Goal: Information Seeking & Learning: Learn about a topic

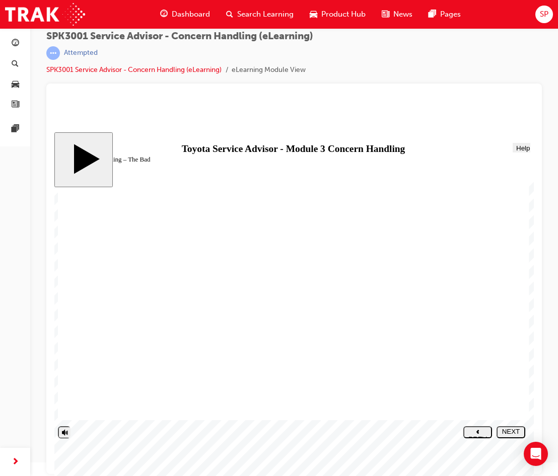
type input "3"
click at [64, 416] on input "volume" at bounding box center [86, 413] width 52 height 7
click at [512, 437] on polygon "next" at bounding box center [510, 439] width 3 height 4
click at [513, 435] on div "NEXT" at bounding box center [510, 435] width 21 height 15
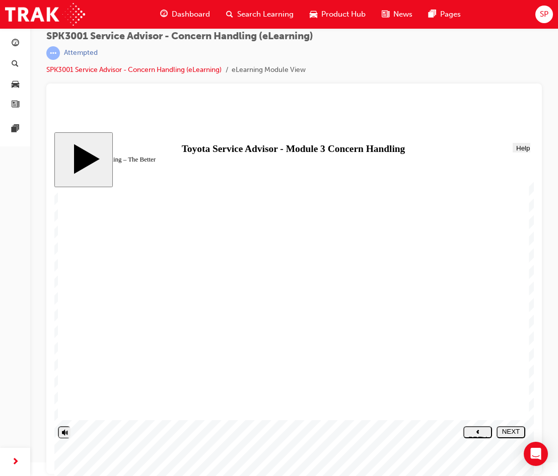
click at [514, 436] on button "NEXT" at bounding box center [510, 432] width 29 height 12
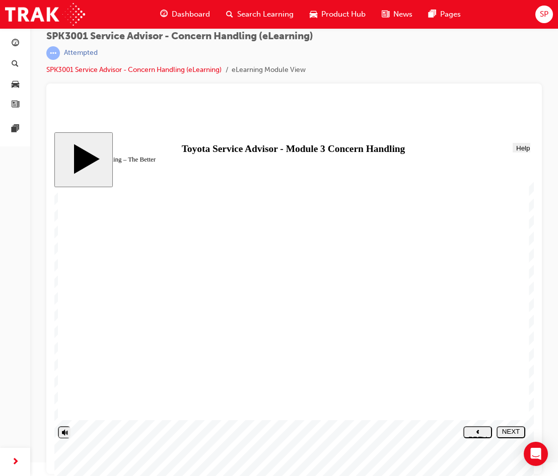
click at [506, 430] on div "NEXT" at bounding box center [510, 435] width 21 height 15
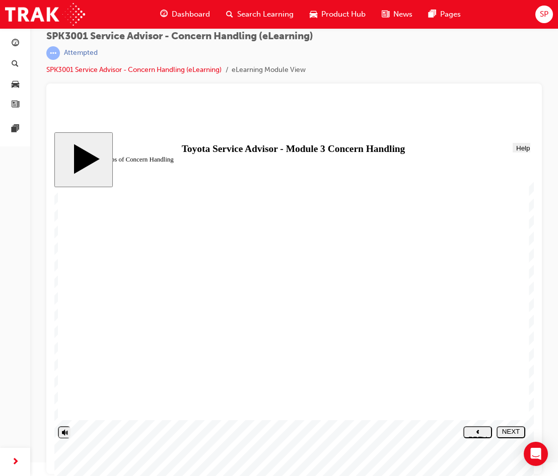
click at [512, 438] on use "next" at bounding box center [510, 440] width 3 height 4
drag, startPoint x: 171, startPoint y: 345, endPoint x: 410, endPoint y: 243, distance: 260.5
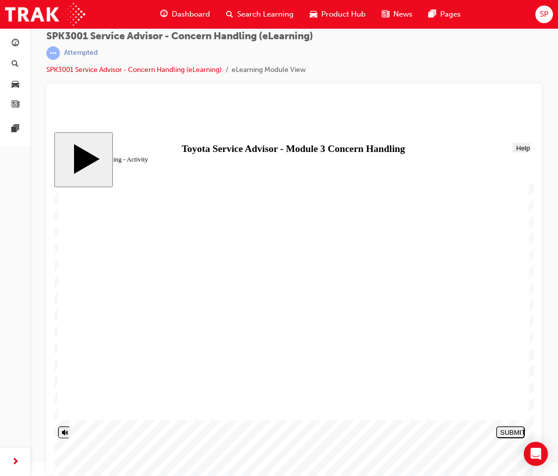
drag, startPoint x: 169, startPoint y: 378, endPoint x: 409, endPoint y: 260, distance: 267.4
drag, startPoint x: 187, startPoint y: 327, endPoint x: 411, endPoint y: 285, distance: 227.9
drag, startPoint x: 180, startPoint y: 366, endPoint x: 416, endPoint y: 310, distance: 242.7
drag, startPoint x: 183, startPoint y: 289, endPoint x: 432, endPoint y: 384, distance: 266.1
drag, startPoint x: 229, startPoint y: 401, endPoint x: 469, endPoint y: 335, distance: 249.1
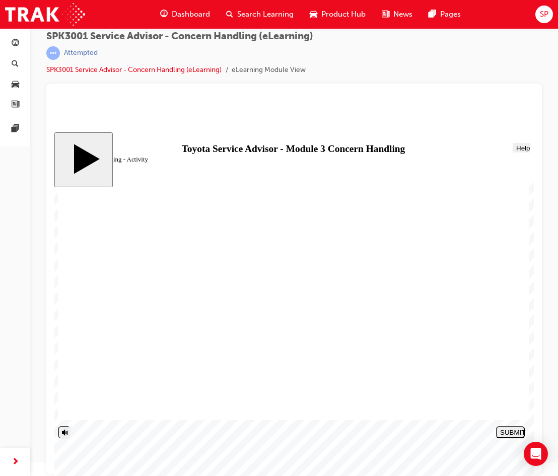
drag, startPoint x: 166, startPoint y: 305, endPoint x: 406, endPoint y: 356, distance: 245.6
click at [509, 432] on div "SUBMIT" at bounding box center [510, 433] width 21 height 8
click at [512, 437] on polygon "next" at bounding box center [510, 439] width 3 height 4
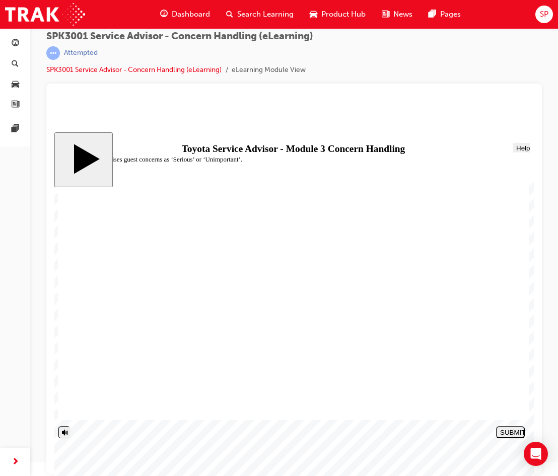
radio input "true"
click at [506, 436] on button "SUBMIT" at bounding box center [510, 432] width 29 height 12
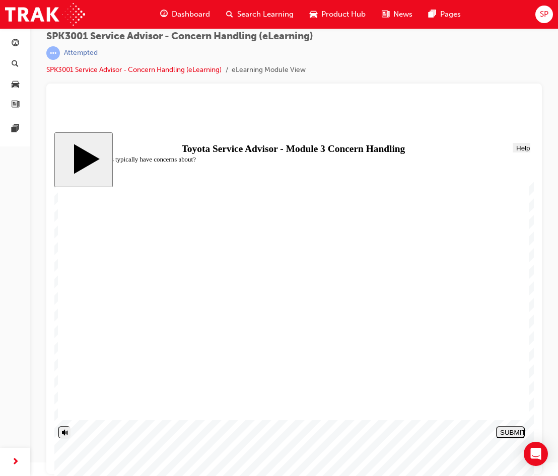
radio input "false"
radio input "true"
click at [507, 429] on div "SUBMIT" at bounding box center [510, 433] width 21 height 8
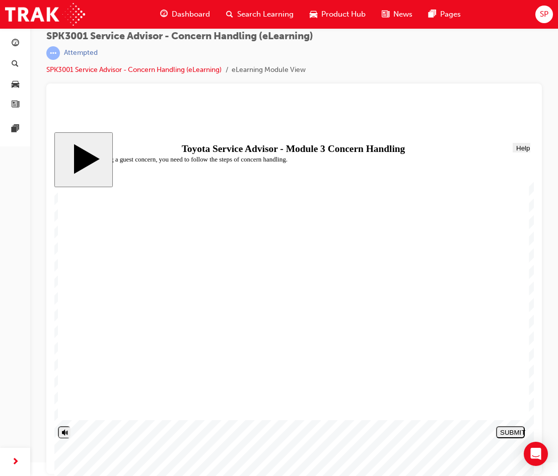
radio input "false"
radio input "true"
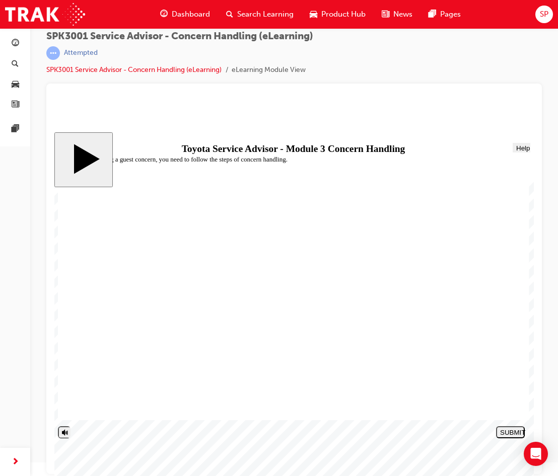
click at [517, 432] on div "SUBMIT" at bounding box center [510, 433] width 21 height 8
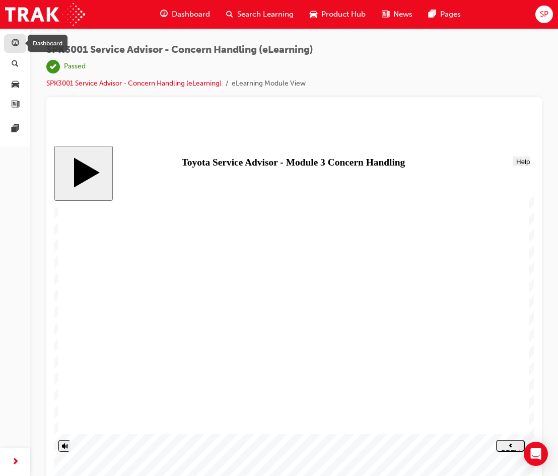
click at [16, 43] on span "guage-icon" at bounding box center [16, 43] width 8 height 9
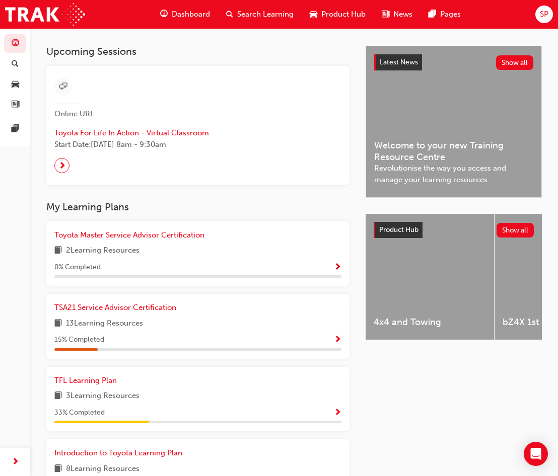
scroll to position [213, 0]
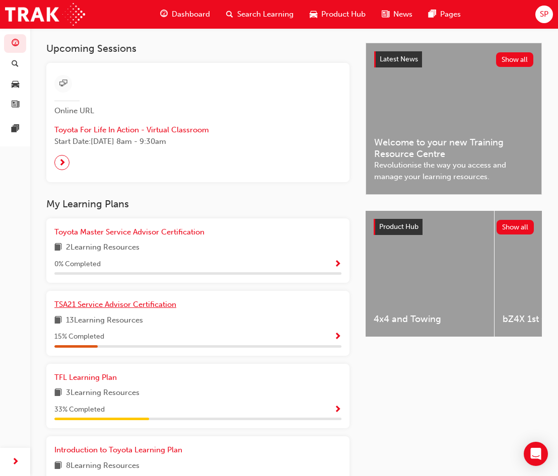
click at [145, 308] on span "TSA21 Service Advisor Certification" at bounding box center [115, 304] width 122 height 9
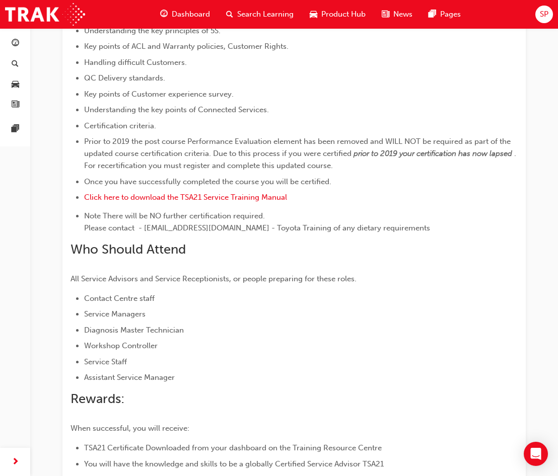
scroll to position [517, 0]
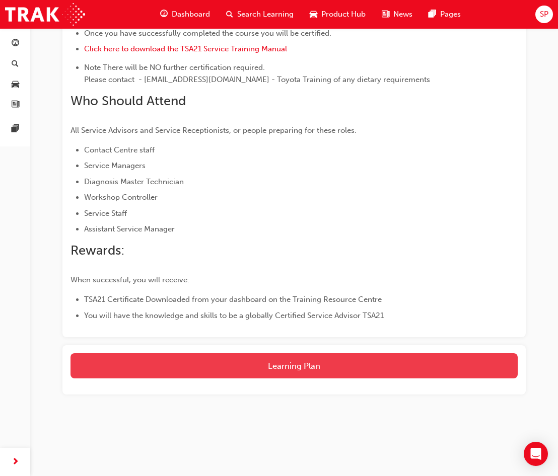
click at [320, 364] on button "Learning Plan" at bounding box center [293, 365] width 447 height 25
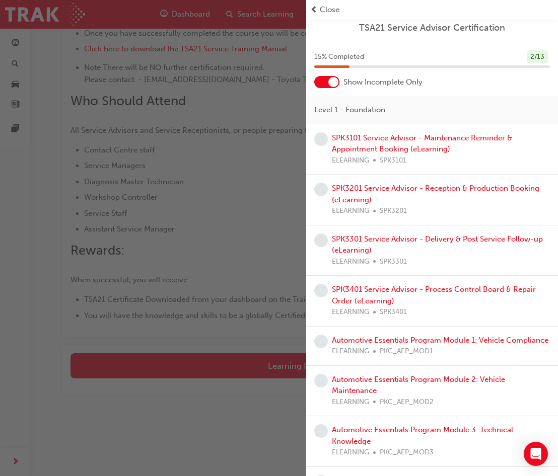
scroll to position [0, 0]
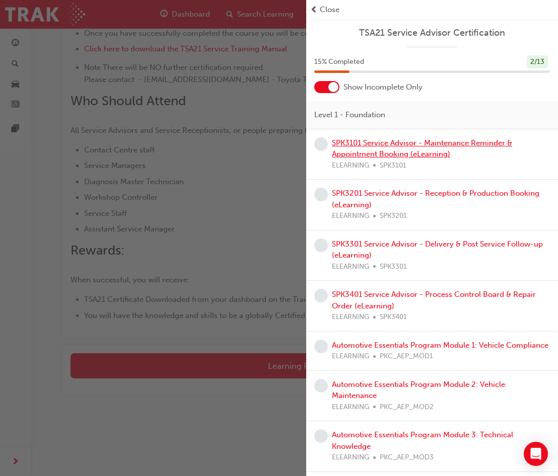
click at [450, 145] on link "SPK3101 Service Advisor - Maintenance Reminder & Appointment Booking (eLearning)" at bounding box center [422, 148] width 180 height 21
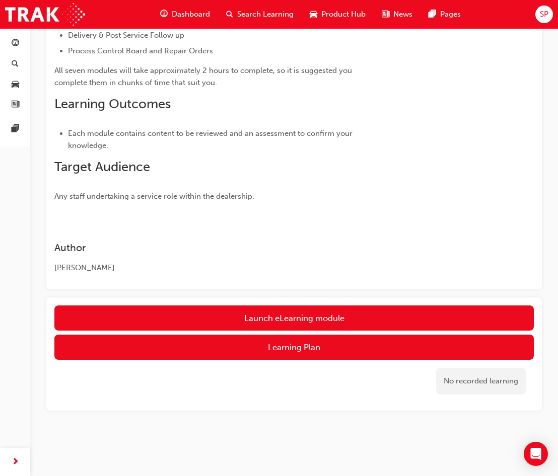
scroll to position [299, 0]
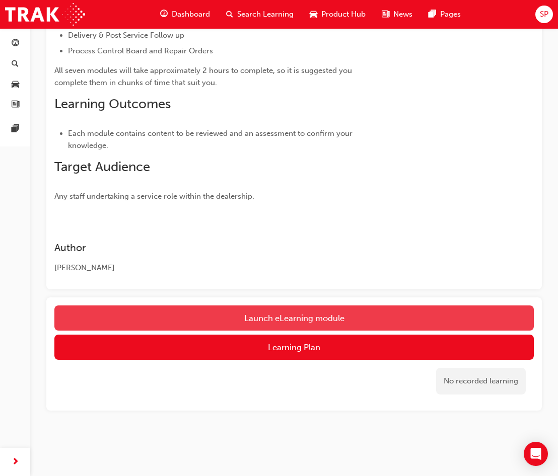
click at [301, 311] on link "Launch eLearning module" at bounding box center [293, 318] width 479 height 25
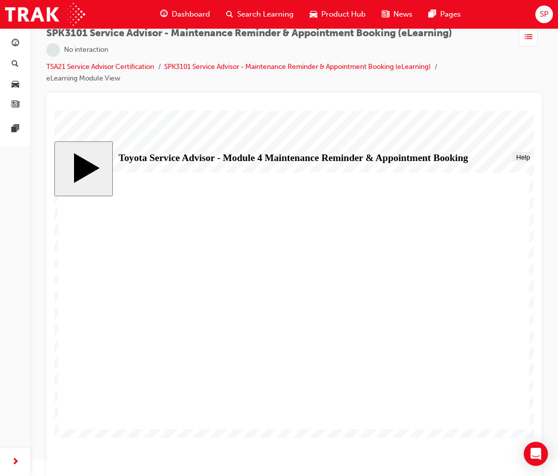
scroll to position [26, 0]
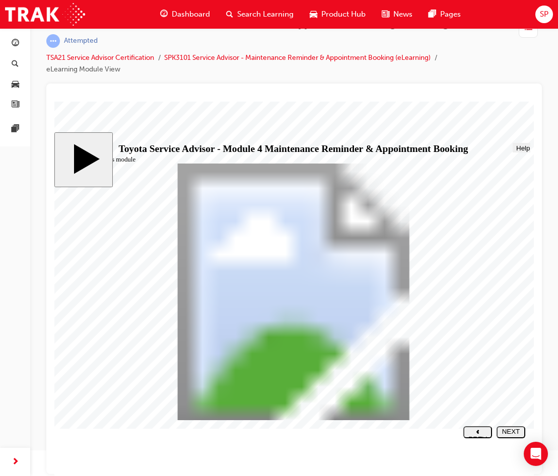
click at [513, 431] on div "NEXT" at bounding box center [510, 434] width 21 height 15
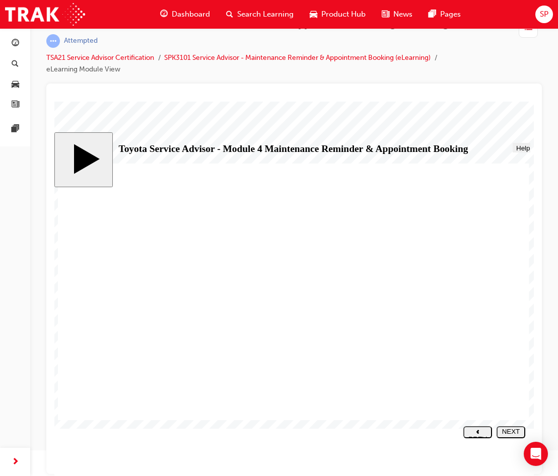
click at [503, 427] on button "NEXT" at bounding box center [510, 432] width 29 height 12
click at [519, 435] on div "NEXT" at bounding box center [510, 434] width 21 height 15
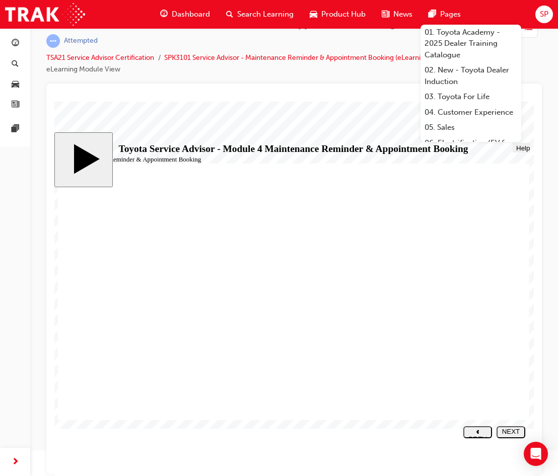
click at [95, 142] on div at bounding box center [74, 121] width 41 height 41
drag, startPoint x: 262, startPoint y: 310, endPoint x: 305, endPoint y: 136, distance: 178.9
click at [95, 142] on div at bounding box center [74, 121] width 41 height 41
click at [374, 67] on ul "TSA21 Service Advisor Certification SPK3101 Service Advisor - Maintenance Remin…" at bounding box center [278, 64] width 464 height 24
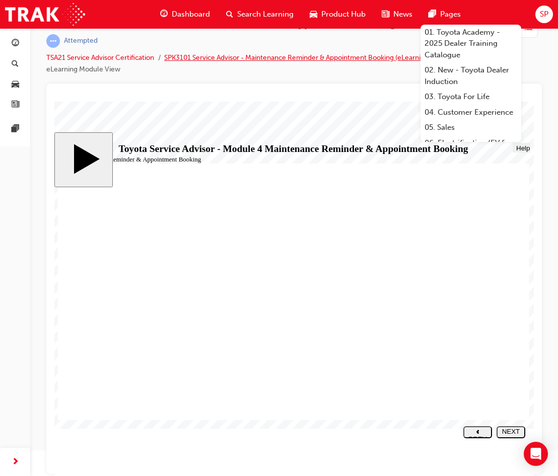
click at [404, 61] on link "SPK3101 Service Advisor - Maintenance Reminder & Appointment Booking (eLearning)" at bounding box center [297, 57] width 266 height 9
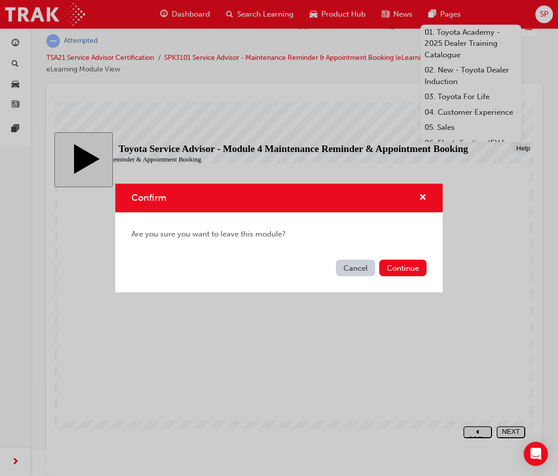
click at [363, 269] on button "Cancel" at bounding box center [355, 268] width 39 height 17
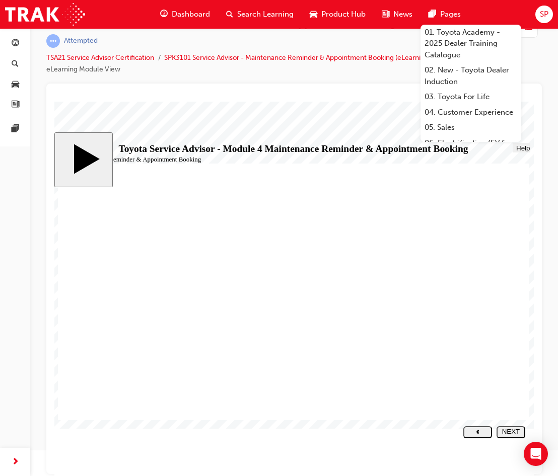
drag, startPoint x: 307, startPoint y: 116, endPoint x: 494, endPoint y: 182, distance: 198.4
click at [95, 116] on div at bounding box center [74, 121] width 41 height 41
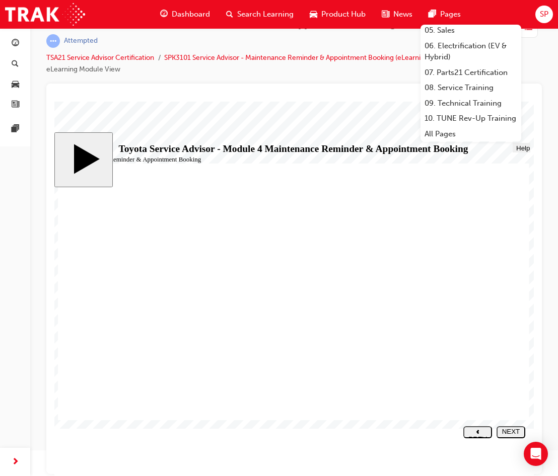
scroll to position [119, 0]
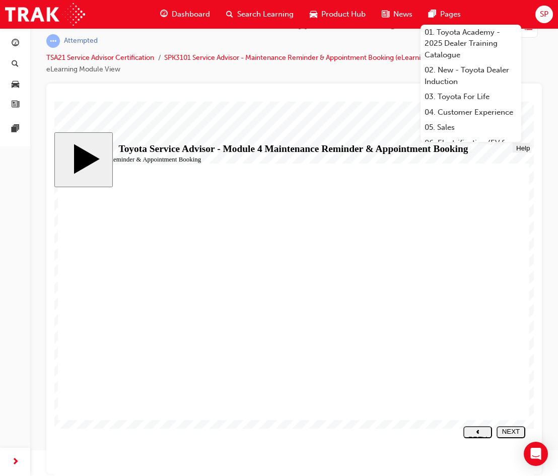
click at [95, 142] on div at bounding box center [74, 121] width 41 height 41
click at [95, 113] on div at bounding box center [74, 121] width 41 height 41
click at [95, 142] on div at bounding box center [74, 121] width 41 height 41
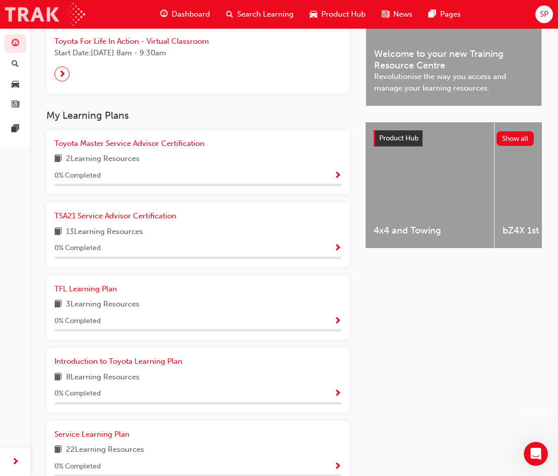
scroll to position [352, 0]
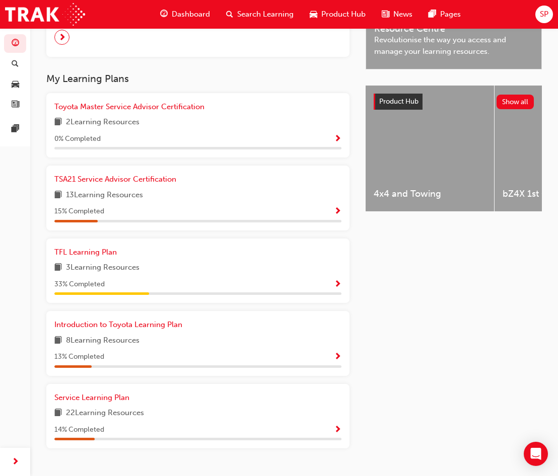
scroll to position [355, 0]
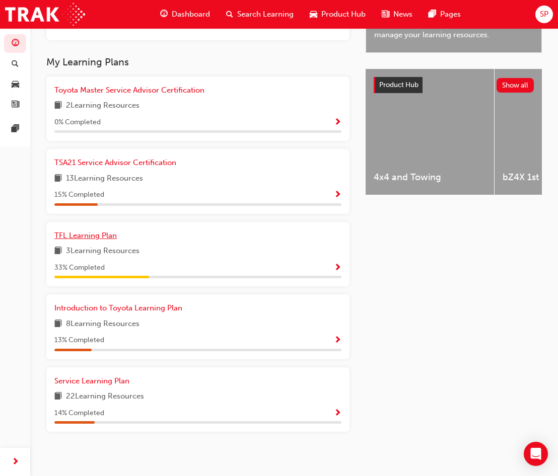
click at [98, 242] on link "TFL Learning Plan" at bounding box center [87, 236] width 66 height 12
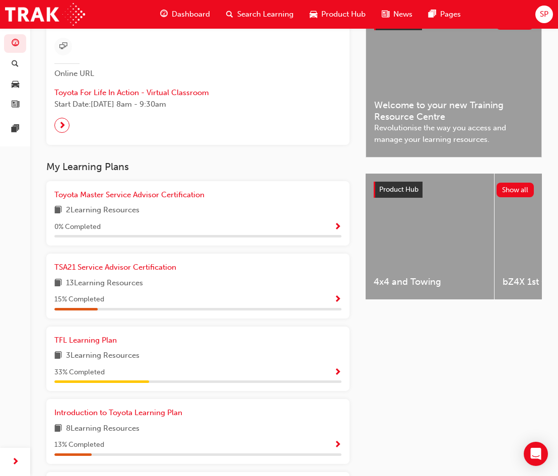
scroll to position [252, 0]
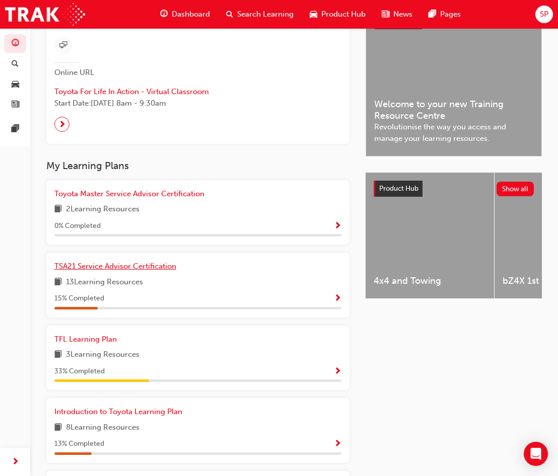
click at [159, 271] on span "TSA21 Service Advisor Certification" at bounding box center [115, 266] width 122 height 9
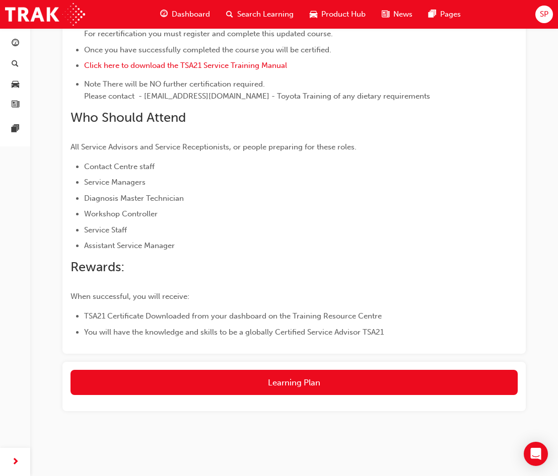
scroll to position [517, 0]
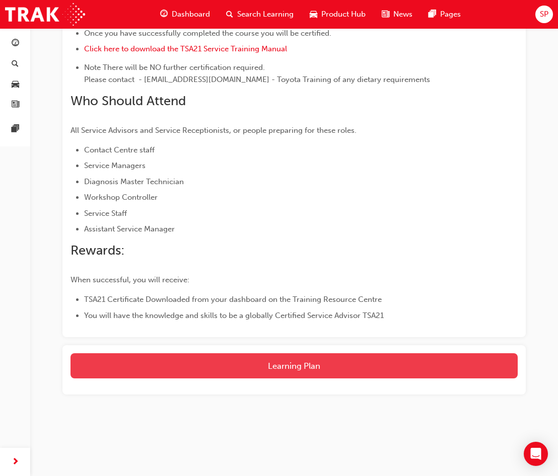
click at [296, 355] on button "Learning Plan" at bounding box center [293, 365] width 447 height 25
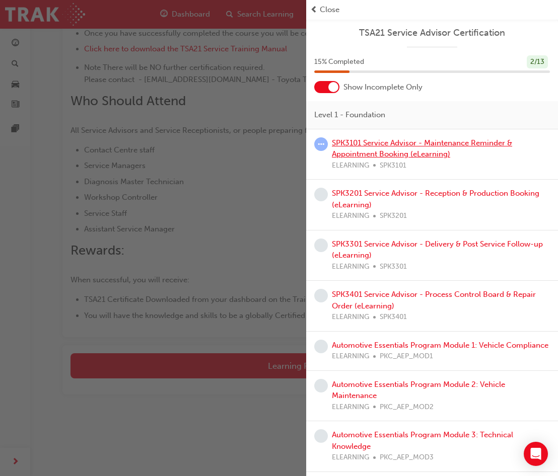
click at [399, 146] on link "SPK3101 Service Advisor - Maintenance Reminder & Appointment Booking (eLearning)" at bounding box center [422, 148] width 180 height 21
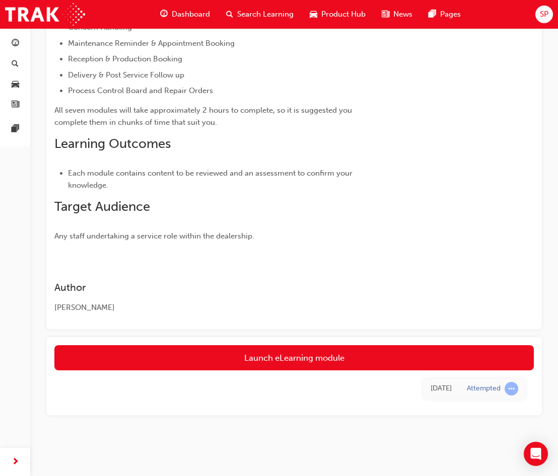
scroll to position [264, 0]
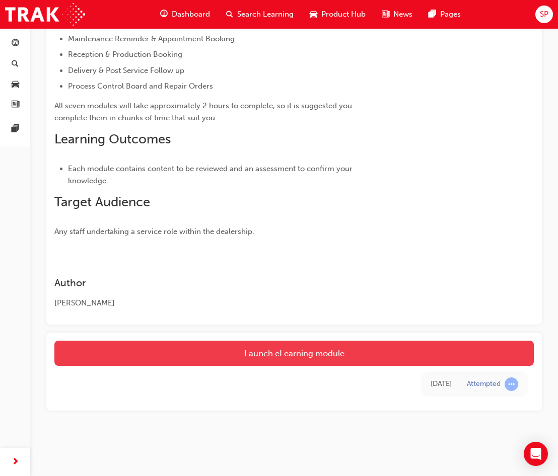
click at [314, 354] on link "Launch eLearning module" at bounding box center [293, 353] width 479 height 25
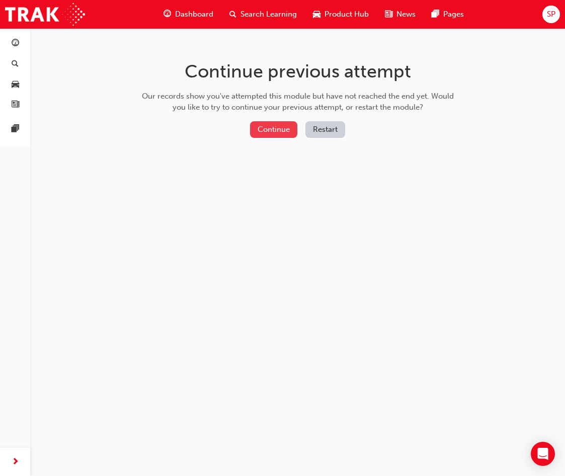
click at [284, 131] on button "Continue" at bounding box center [273, 129] width 47 height 17
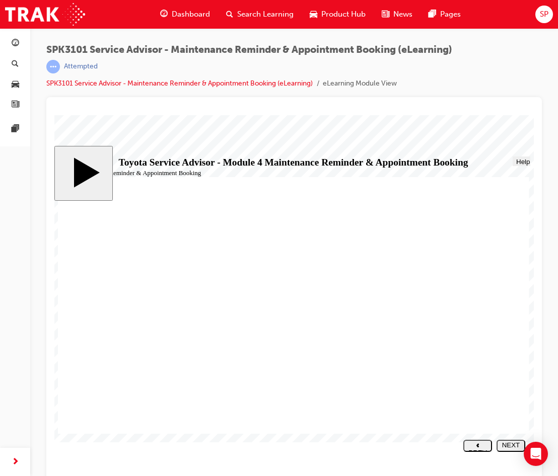
drag, startPoint x: 506, startPoint y: 448, endPoint x: 478, endPoint y: 440, distance: 28.7
click at [504, 448] on div "NEXT" at bounding box center [510, 448] width 21 height 15
click at [511, 449] on div "NEXT" at bounding box center [510, 448] width 21 height 15
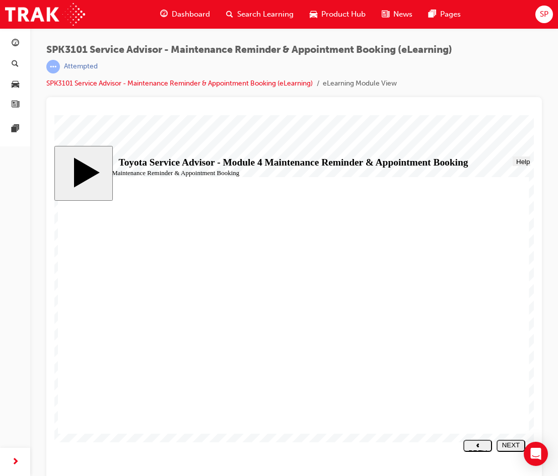
click at [505, 447] on div "NEXT" at bounding box center [510, 448] width 21 height 15
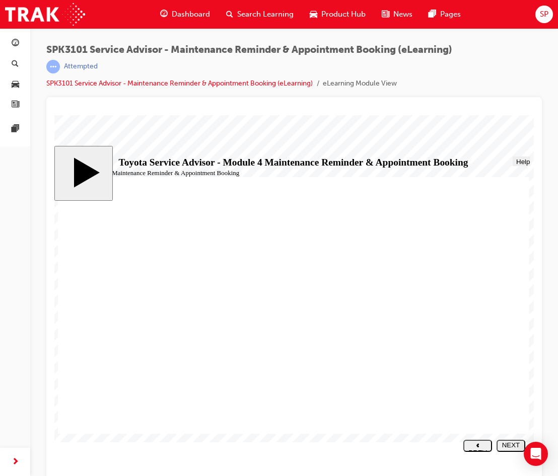
click at [507, 446] on div "NEXT" at bounding box center [510, 448] width 21 height 15
click at [515, 445] on div "NEXT" at bounding box center [510, 448] width 21 height 15
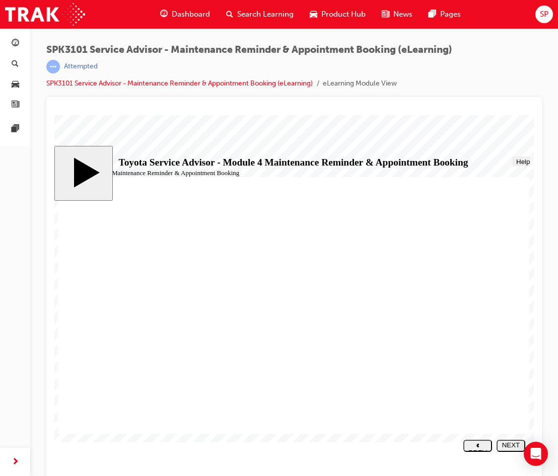
drag, startPoint x: 378, startPoint y: 303, endPoint x: 368, endPoint y: 304, distance: 9.7
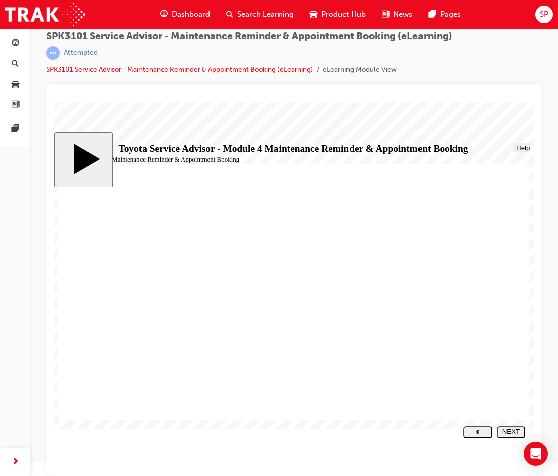
click at [512, 428] on button "NEXT" at bounding box center [510, 432] width 29 height 12
click at [508, 428] on button "NEXT" at bounding box center [510, 432] width 29 height 12
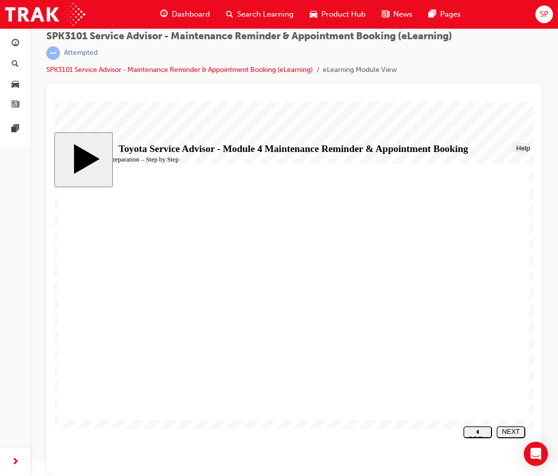
click at [504, 427] on button "NEXT" at bounding box center [510, 432] width 29 height 12
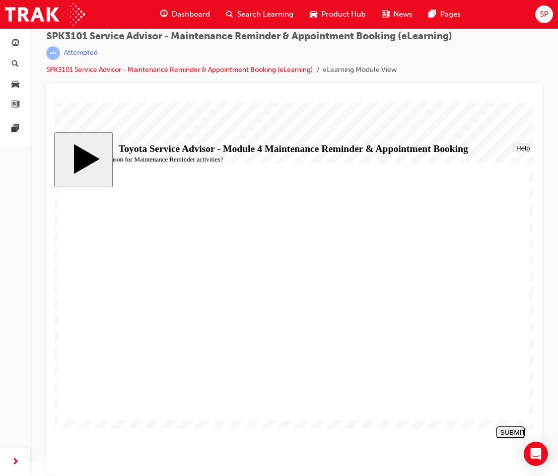
radio input "true"
click at [508, 434] on div "SUBMIT" at bounding box center [510, 433] width 21 height 8
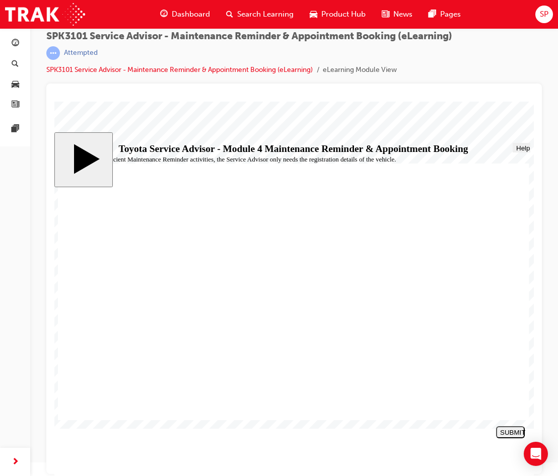
radio input "true"
click at [505, 432] on div "SUBMIT" at bounding box center [510, 433] width 21 height 8
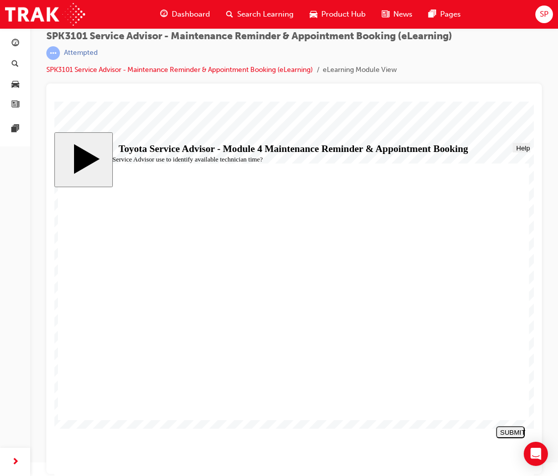
radio input "true"
click at [506, 429] on div "SUBMIT" at bounding box center [510, 433] width 21 height 8
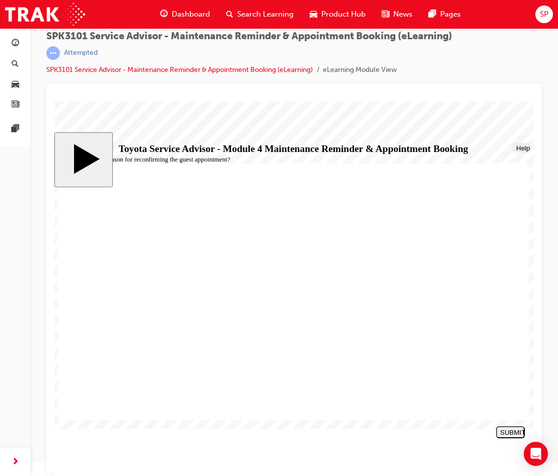
radio input "false"
radio input "true"
click at [503, 428] on button "SUBMIT" at bounding box center [510, 432] width 29 height 12
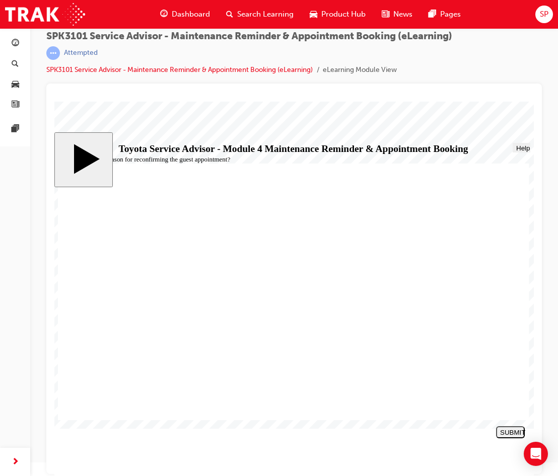
radio input "true"
click at [508, 429] on button "SUBMIT" at bounding box center [510, 432] width 29 height 12
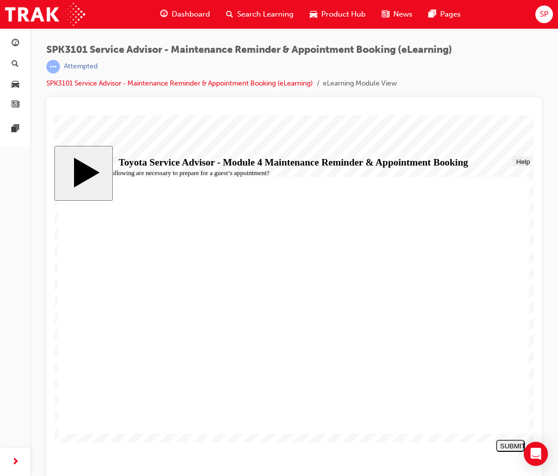
click at [501, 125] on body "slide: Which of the following are necessary to prepare for a guest’s appointmen…" at bounding box center [293, 302] width 479 height 375
drag, startPoint x: 117, startPoint y: 337, endPoint x: 123, endPoint y: 330, distance: 9.3
radio input "true"
click at [506, 445] on div "SUBMIT" at bounding box center [510, 446] width 21 height 8
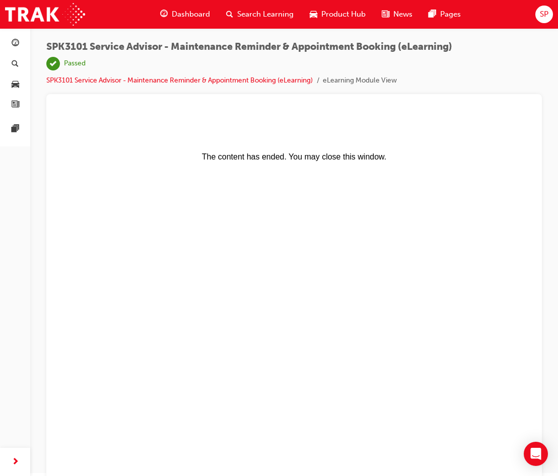
scroll to position [0, 0]
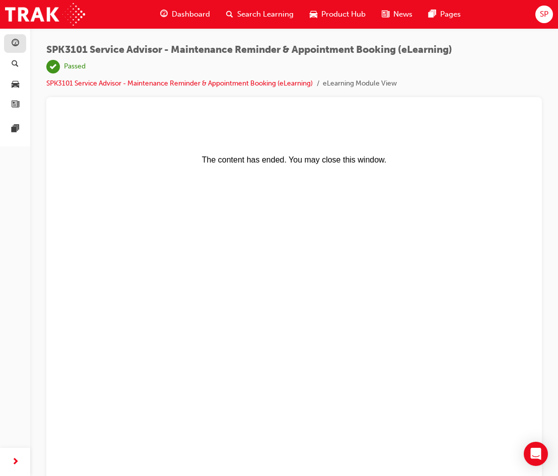
click at [8, 37] on link "button" at bounding box center [15, 43] width 22 height 19
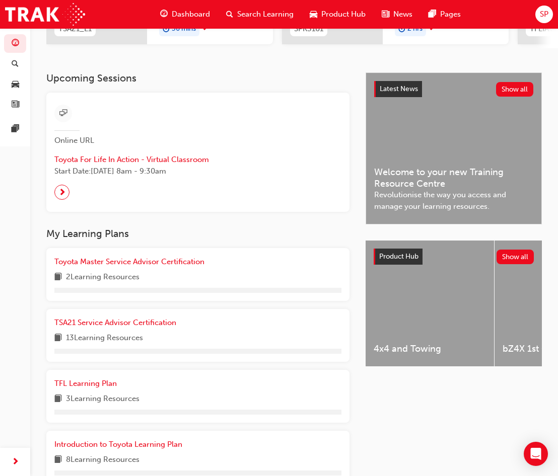
scroll to position [302, 0]
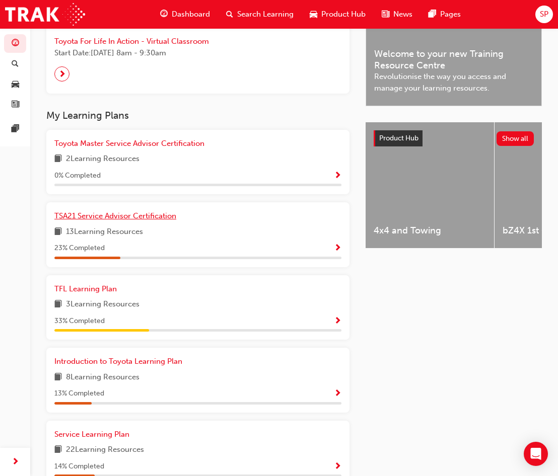
click at [149, 215] on span "TSA21 Service Advisor Certification" at bounding box center [115, 215] width 122 height 9
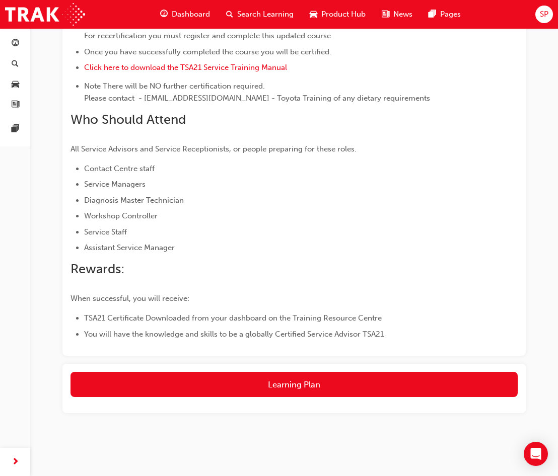
scroll to position [517, 0]
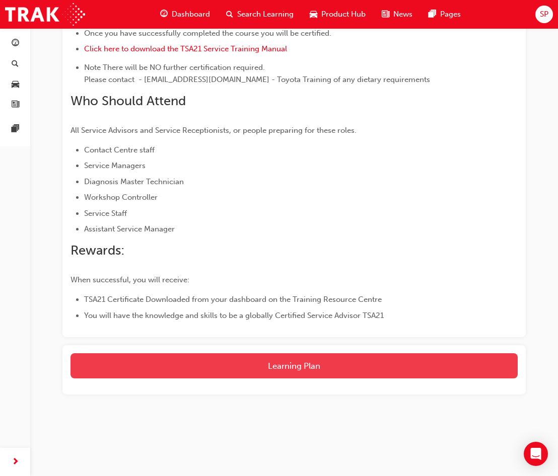
click at [321, 372] on button "Learning Plan" at bounding box center [293, 365] width 447 height 25
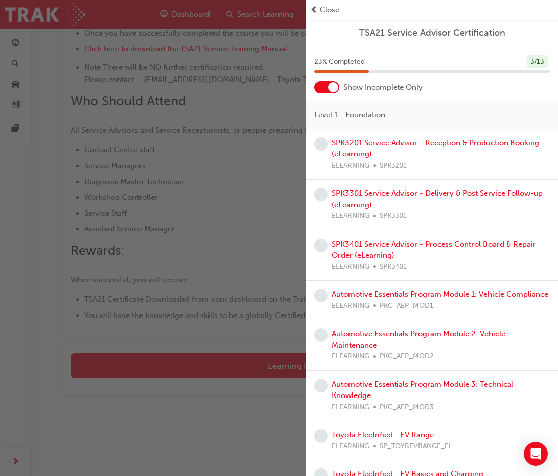
click at [474, 149] on div "SPK3201 Service Advisor - Reception & Production Booking (eLearning) ELEARNING …" at bounding box center [441, 154] width 218 height 34
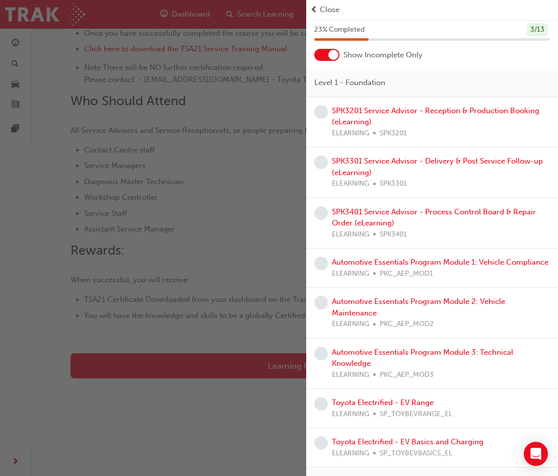
scroll to position [0, 0]
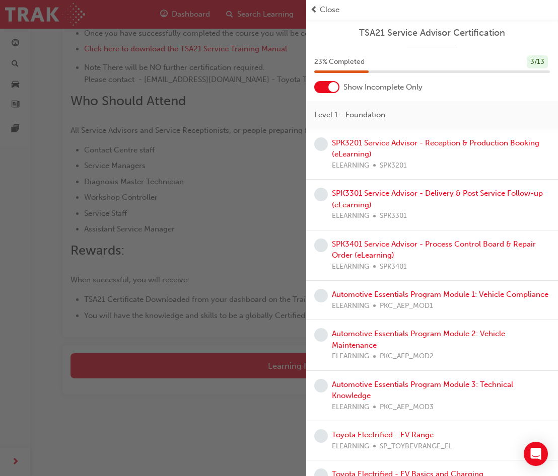
click at [413, 200] on div "SPK3301 Service Advisor - Delivery & Post Service Follow-up (eLearning) ELEARNI…" at bounding box center [441, 205] width 218 height 34
click at [418, 195] on link "SPK3301 Service Advisor - Delivery & Post Service Follow-up (eLearning)" at bounding box center [437, 199] width 211 height 21
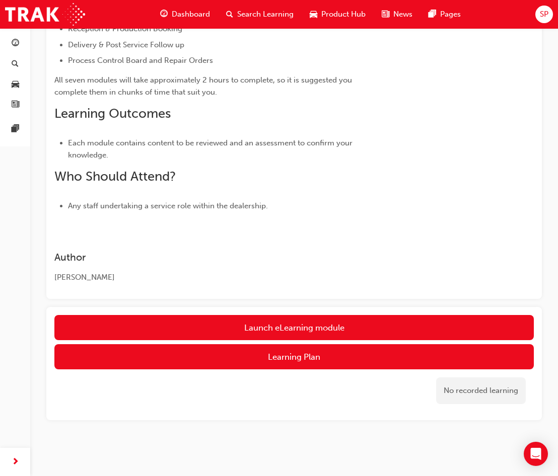
scroll to position [299, 0]
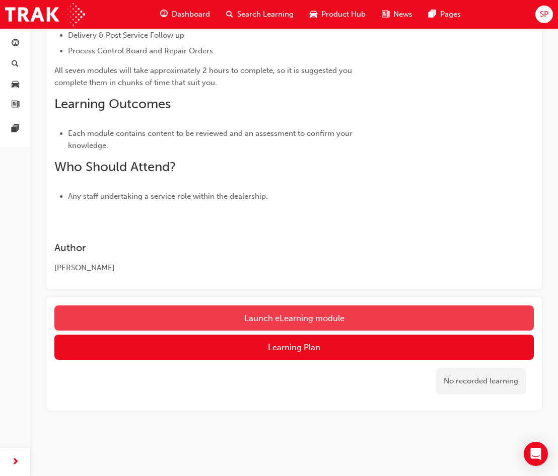
click at [302, 318] on link "Launch eLearning module" at bounding box center [293, 318] width 479 height 25
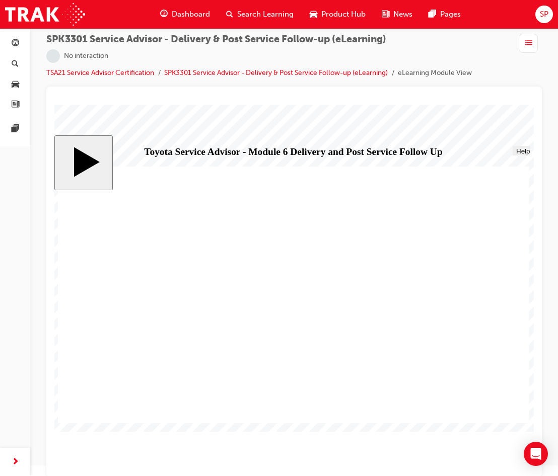
scroll to position [14, 0]
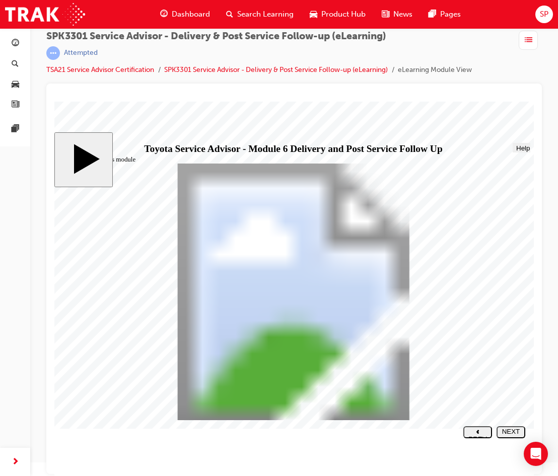
click at [513, 434] on div "NEXT" at bounding box center [510, 435] width 21 height 15
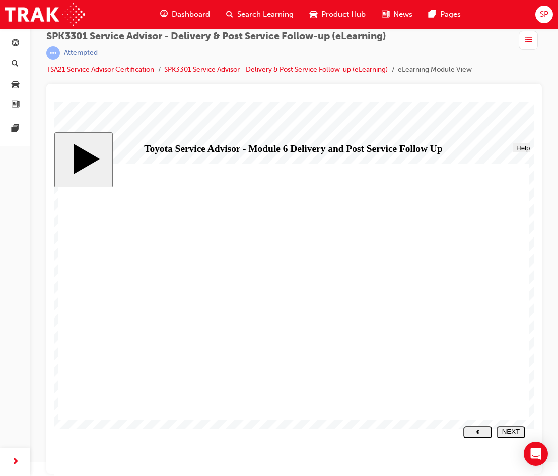
click at [509, 430] on div "NEXT" at bounding box center [510, 435] width 21 height 15
click at [516, 427] on button "NEXT" at bounding box center [510, 432] width 29 height 12
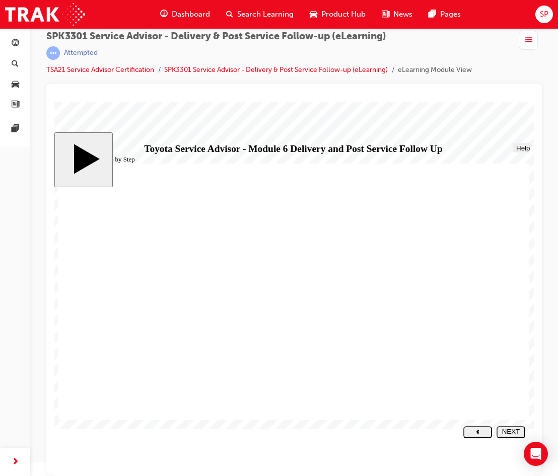
drag, startPoint x: 459, startPoint y: 232, endPoint x: 453, endPoint y: 236, distance: 7.4
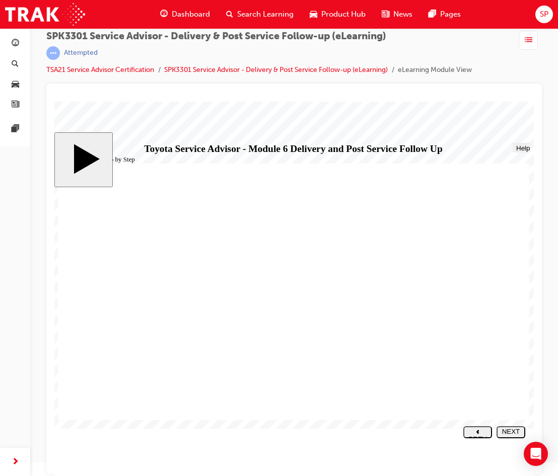
click at [511, 433] on div "NEXT" at bounding box center [510, 435] width 21 height 15
click at [514, 435] on div "NEXT" at bounding box center [510, 435] width 21 height 15
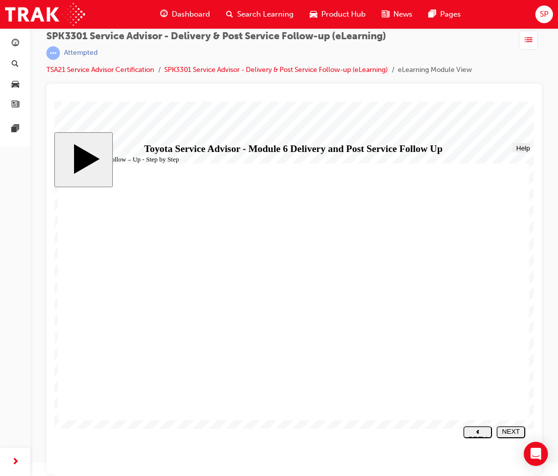
click at [507, 428] on button "NEXT" at bounding box center [510, 432] width 29 height 12
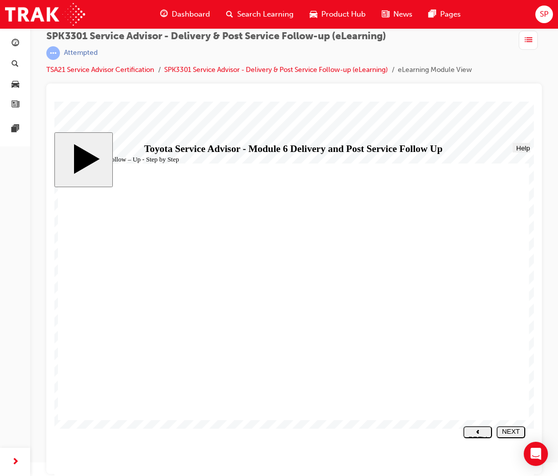
click at [516, 433] on div "NEXT" at bounding box center [510, 435] width 21 height 15
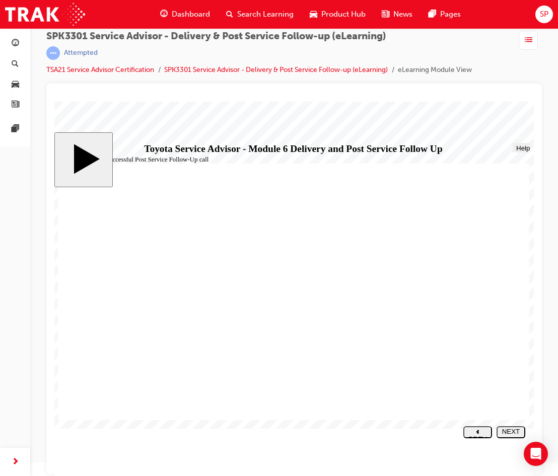
click at [512, 433] on div "NEXT" at bounding box center [510, 435] width 21 height 15
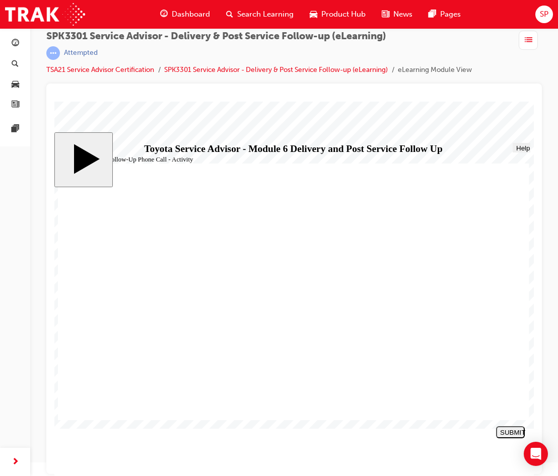
drag, startPoint x: 115, startPoint y: 350, endPoint x: 359, endPoint y: 252, distance: 263.1
drag, startPoint x: 196, startPoint y: 276, endPoint x: 427, endPoint y: 278, distance: 231.6
drag, startPoint x: 158, startPoint y: 298, endPoint x: 398, endPoint y: 308, distance: 240.3
drag, startPoint x: 182, startPoint y: 292, endPoint x: 254, endPoint y: 287, distance: 72.7
drag, startPoint x: 203, startPoint y: 331, endPoint x: 449, endPoint y: 300, distance: 247.1
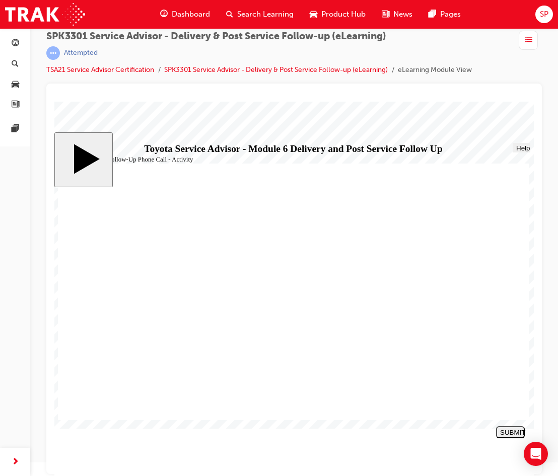
drag, startPoint x: 154, startPoint y: 294, endPoint x: 396, endPoint y: 325, distance: 244.5
drag, startPoint x: 188, startPoint y: 308, endPoint x: 210, endPoint y: 312, distance: 23.0
drag, startPoint x: 200, startPoint y: 373, endPoint x: 438, endPoint y: 347, distance: 239.4
drag, startPoint x: 194, startPoint y: 311, endPoint x: 443, endPoint y: 368, distance: 256.2
click at [508, 428] on button "SUBMIT" at bounding box center [510, 432] width 29 height 12
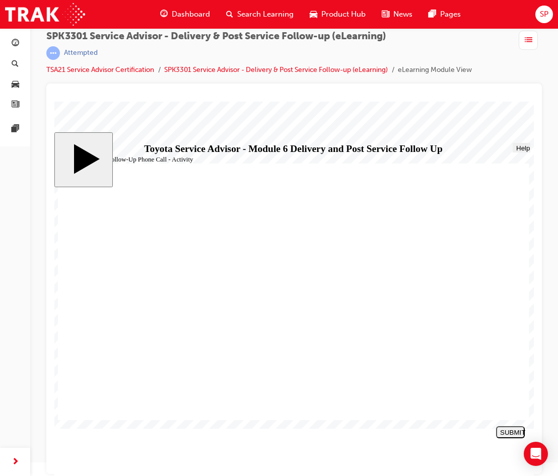
radio input "true"
click at [518, 431] on div "SUBMIT" at bounding box center [510, 433] width 21 height 8
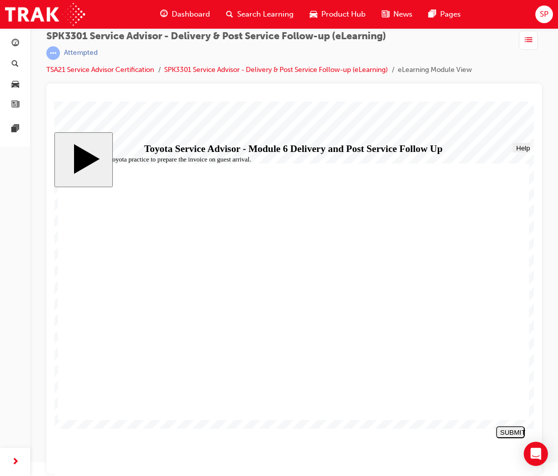
radio input "true"
click at [511, 433] on div "SUBMIT" at bounding box center [510, 433] width 21 height 8
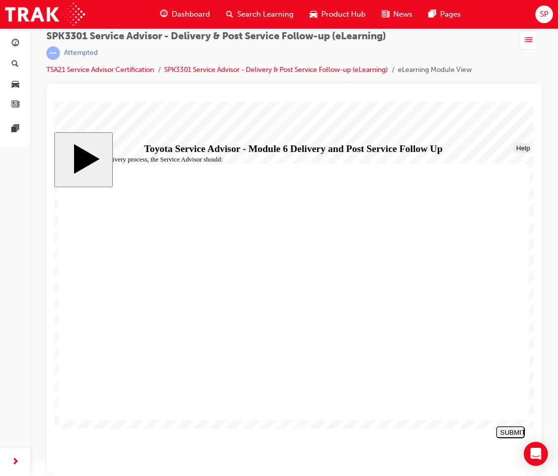
radio input "true"
click at [502, 429] on button "SUBMIT" at bounding box center [510, 432] width 29 height 12
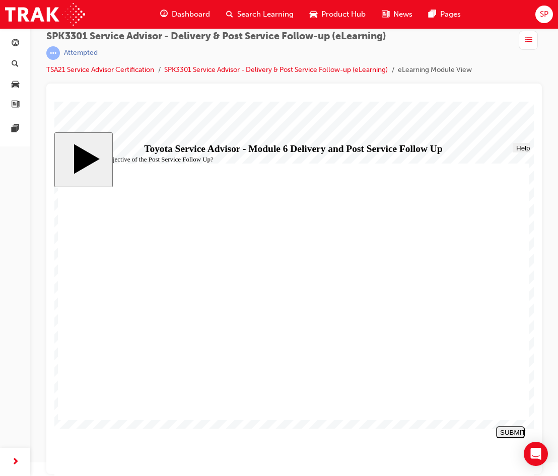
radio input "true"
click at [506, 432] on div "SUBMIT" at bounding box center [510, 433] width 21 height 8
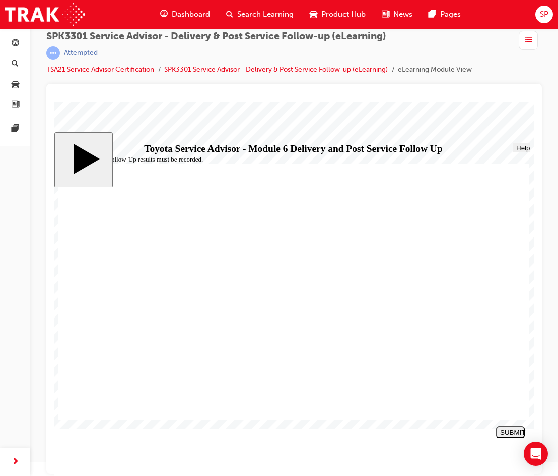
radio input "true"
click at [508, 437] on button "SUBMIT" at bounding box center [510, 432] width 29 height 12
checkbox input "true"
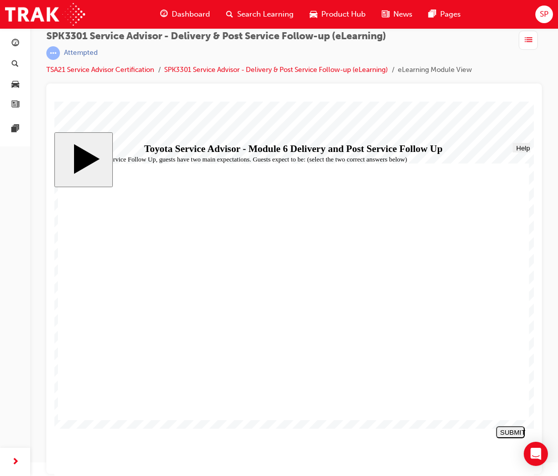
checkbox input "true"
click at [514, 435] on div "SUBMIT" at bounding box center [510, 433] width 21 height 8
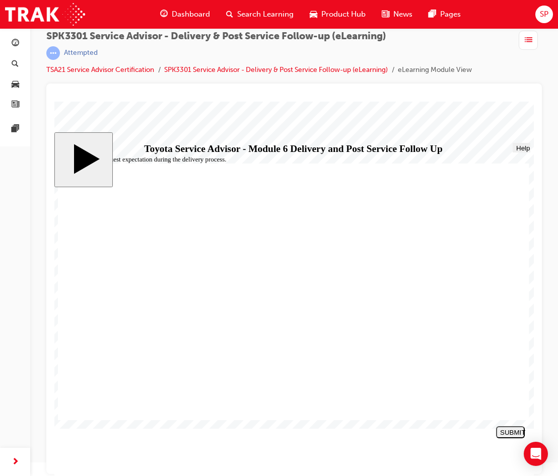
radio input "true"
click at [513, 430] on div "SUBMIT" at bounding box center [510, 433] width 21 height 8
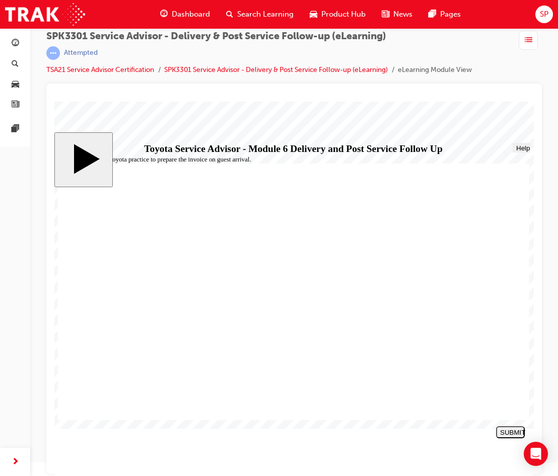
radio input "true"
click at [504, 432] on div "SUBMIT" at bounding box center [510, 433] width 21 height 8
radio input "true"
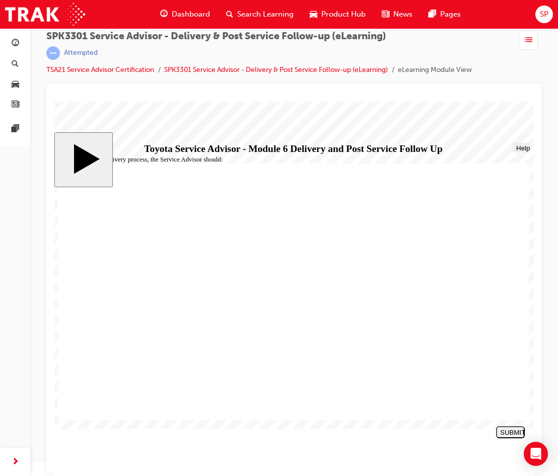
click at [511, 428] on button "SUBMIT" at bounding box center [510, 432] width 29 height 12
drag, startPoint x: 235, startPoint y: 369, endPoint x: 234, endPoint y: 381, distance: 11.6
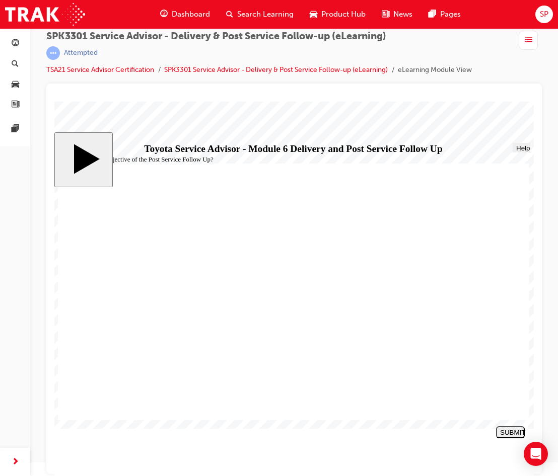
radio input "true"
click at [511, 433] on div "SUBMIT" at bounding box center [510, 433] width 21 height 8
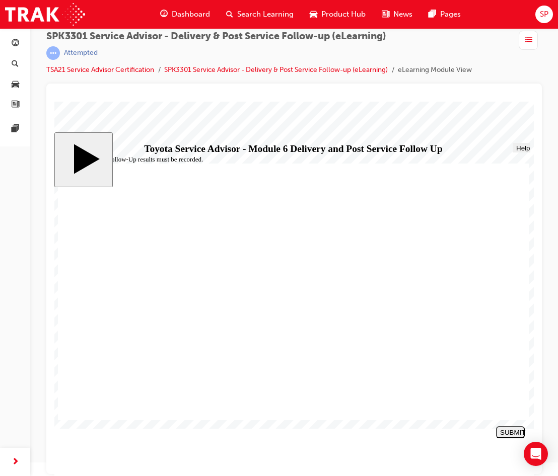
radio input "true"
click at [519, 428] on button "SUBMIT" at bounding box center [510, 432] width 29 height 12
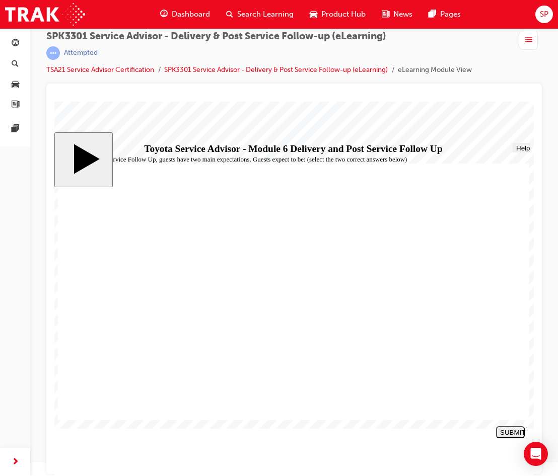
checkbox input "true"
click at [520, 430] on div "SUBMIT" at bounding box center [510, 433] width 21 height 8
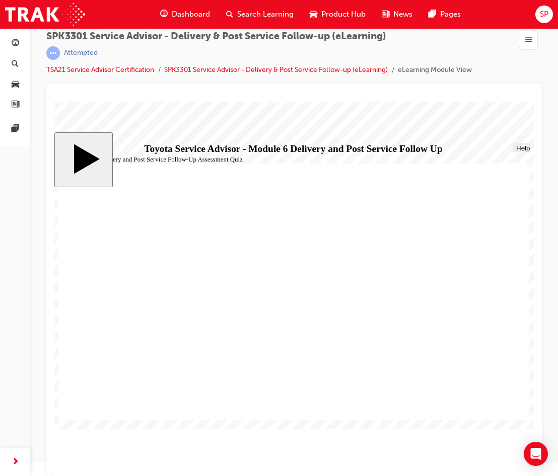
radio input "true"
click at [501, 434] on div "SUBMIT" at bounding box center [510, 433] width 21 height 8
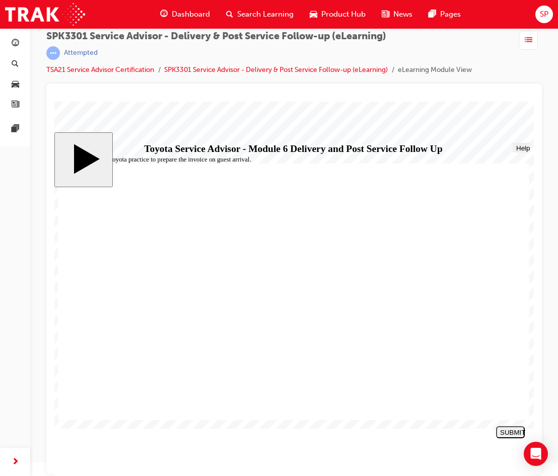
radio input "true"
click at [514, 433] on div "SUBMIT" at bounding box center [510, 433] width 21 height 8
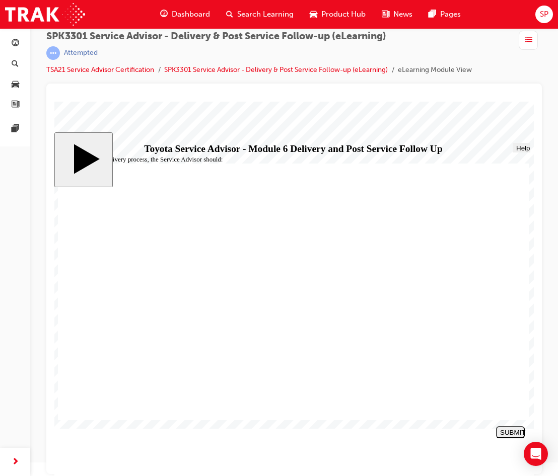
radio input "true"
click at [515, 431] on div "SUBMIT" at bounding box center [510, 433] width 21 height 8
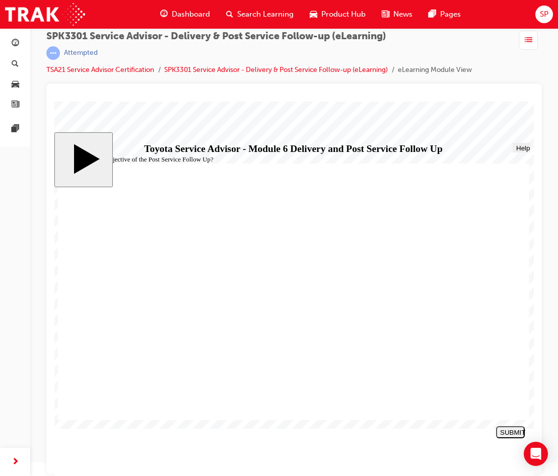
radio input "true"
click at [511, 428] on button "SUBMIT" at bounding box center [510, 432] width 29 height 12
drag, startPoint x: 219, startPoint y: 367, endPoint x: 219, endPoint y: 379, distance: 12.1
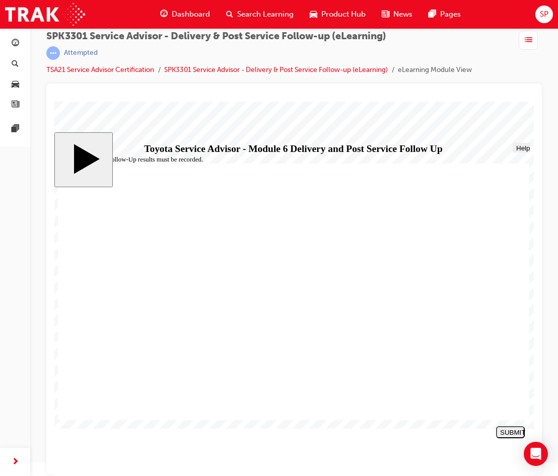
radio input "true"
click at [510, 432] on div "SUBMIT" at bounding box center [510, 433] width 21 height 8
checkbox input "true"
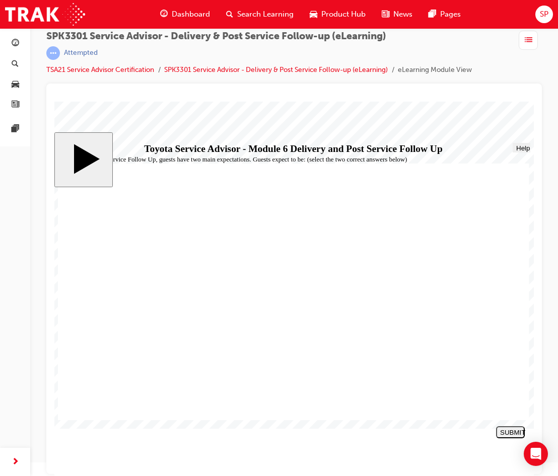
checkbox input "true"
click at [510, 435] on div "SUBMIT" at bounding box center [510, 433] width 21 height 8
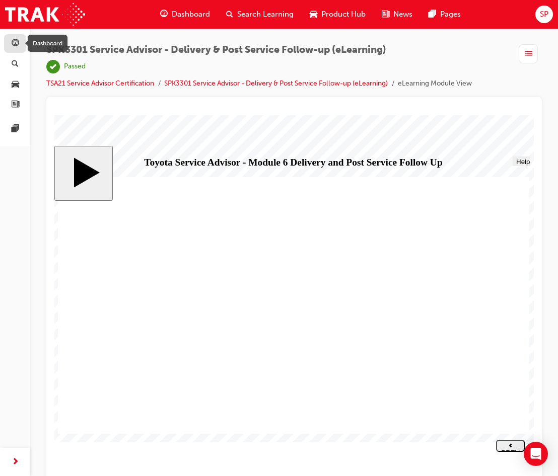
click at [19, 41] on span "guage-icon" at bounding box center [16, 43] width 8 height 9
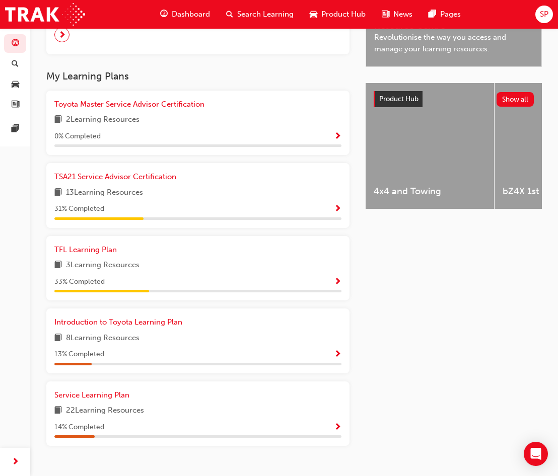
scroll to position [356, 0]
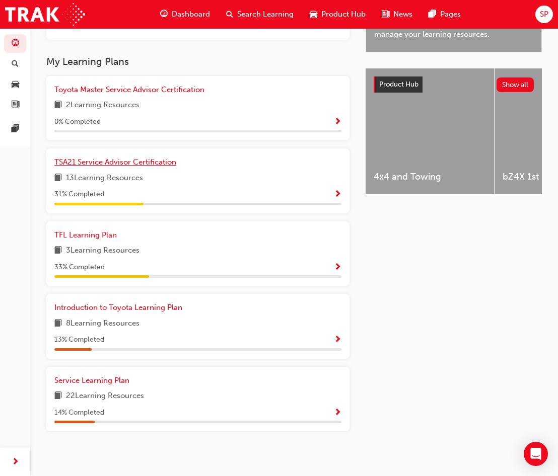
click at [162, 164] on span "TSA21 Service Advisor Certification" at bounding box center [115, 162] width 122 height 9
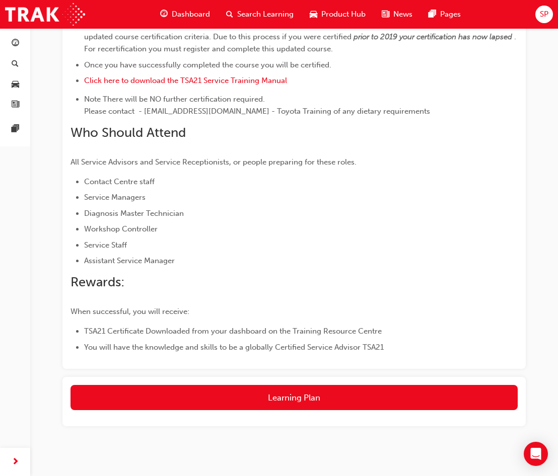
scroll to position [517, 0]
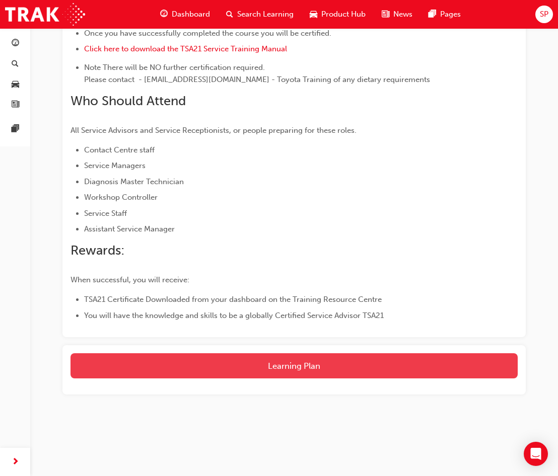
click at [368, 355] on button "Learning Plan" at bounding box center [293, 365] width 447 height 25
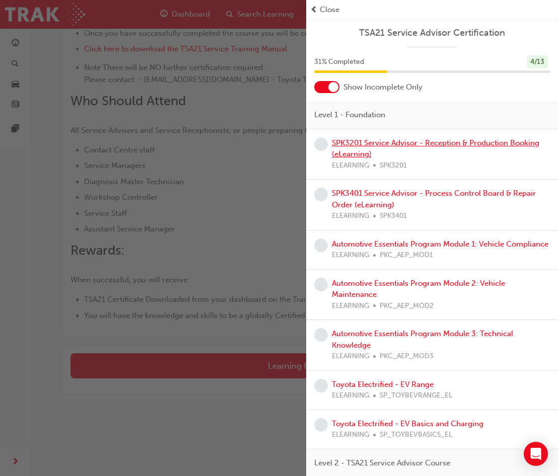
click at [499, 144] on link "SPK3201 Service Advisor - Reception & Production Booking (eLearning)" at bounding box center [435, 148] width 207 height 21
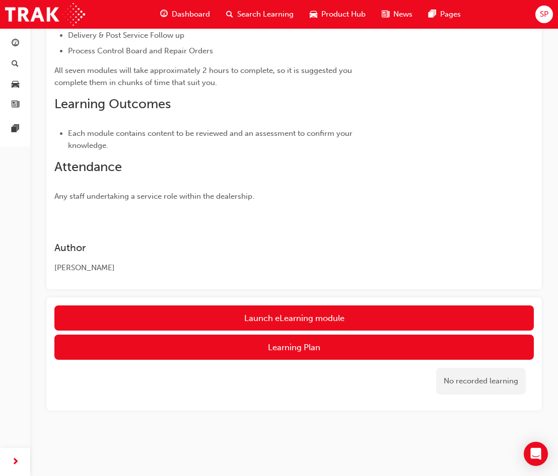
scroll to position [299, 0]
click at [475, 304] on div "Launch eLearning module Learning Plan No recorded learning" at bounding box center [293, 353] width 495 height 113
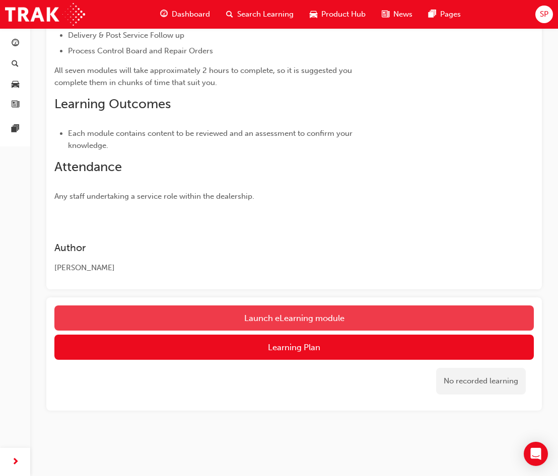
click at [475, 320] on link "Launch eLearning module" at bounding box center [293, 318] width 479 height 25
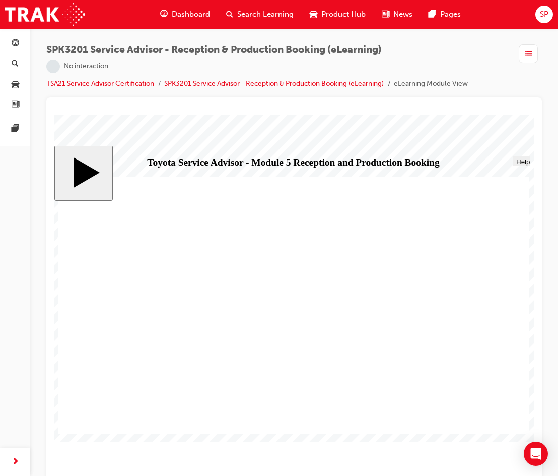
scroll to position [14, 0]
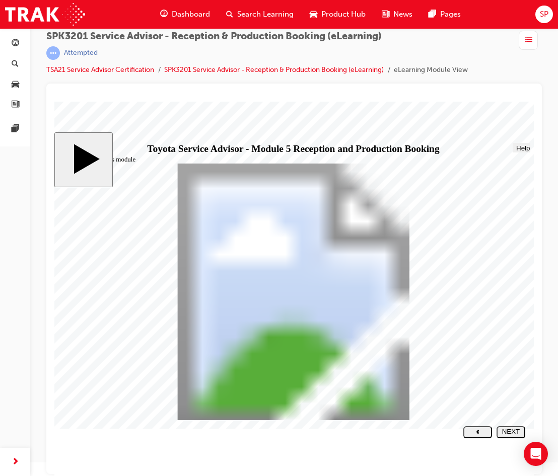
click at [511, 429] on div "NEXT" at bounding box center [510, 435] width 21 height 15
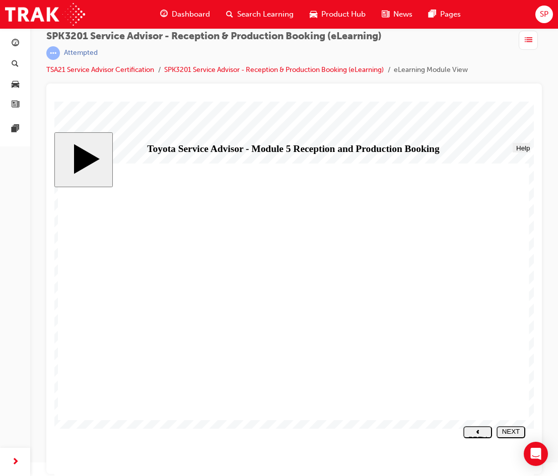
click at [510, 433] on div "NEXT" at bounding box center [510, 435] width 21 height 15
click at [512, 437] on icon "next" at bounding box center [510, 439] width 3 height 5
click at [509, 430] on div "NEXT" at bounding box center [510, 435] width 21 height 15
click at [512, 437] on icon "next" at bounding box center [510, 439] width 3 height 5
click at [512, 437] on polygon "next" at bounding box center [510, 439] width 3 height 4
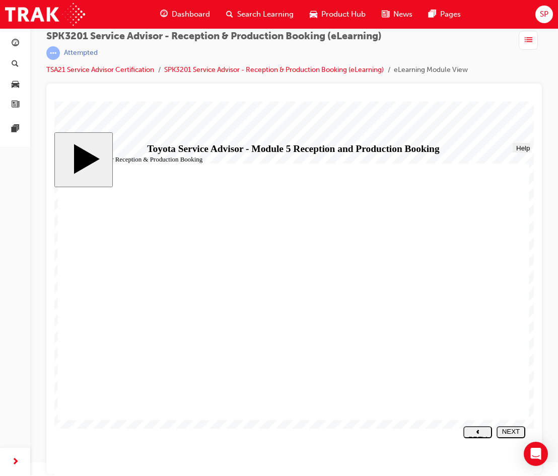
click at [513, 431] on div "NEXT" at bounding box center [510, 435] width 21 height 15
drag, startPoint x: 509, startPoint y: 432, endPoint x: 437, endPoint y: 423, distance: 73.1
click at [509, 432] on div "NEXT" at bounding box center [510, 435] width 21 height 15
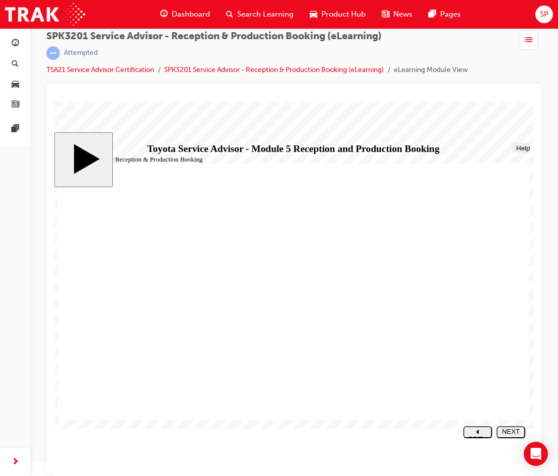
click at [501, 430] on div "NEXT" at bounding box center [510, 435] width 21 height 15
drag, startPoint x: 183, startPoint y: 338, endPoint x: 412, endPoint y: 340, distance: 229.1
drag, startPoint x: 213, startPoint y: 359, endPoint x: 461, endPoint y: 267, distance: 264.2
drag, startPoint x: 164, startPoint y: 271, endPoint x: 188, endPoint y: 244, distance: 36.7
drag, startPoint x: 183, startPoint y: 317, endPoint x: 413, endPoint y: 296, distance: 231.0
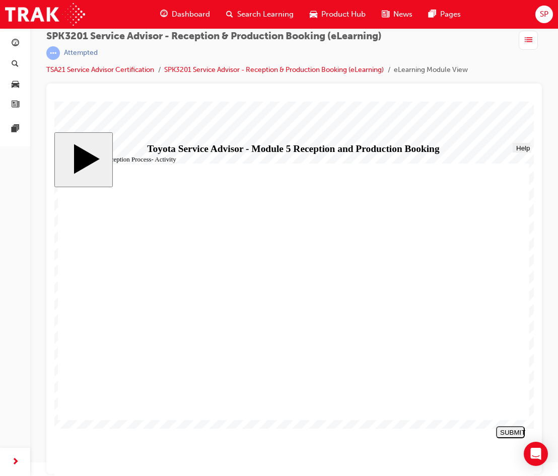
drag, startPoint x: 163, startPoint y: 268, endPoint x: 394, endPoint y: 323, distance: 237.0
drag, startPoint x: 354, startPoint y: 338, endPoint x: 356, endPoint y: 316, distance: 22.3
drag, startPoint x: 163, startPoint y: 343, endPoint x: 419, endPoint y: 315, distance: 257.7
drag, startPoint x: 395, startPoint y: 313, endPoint x: 395, endPoint y: 341, distance: 28.7
drag, startPoint x: 173, startPoint y: 339, endPoint x: 408, endPoint y: 314, distance: 236.9
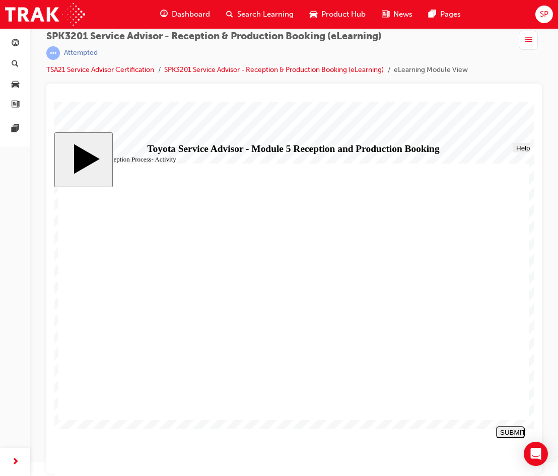
drag, startPoint x: 167, startPoint y: 345, endPoint x: 407, endPoint y: 323, distance: 241.2
drag, startPoint x: 179, startPoint y: 347, endPoint x: 387, endPoint y: 319, distance: 209.9
drag, startPoint x: 145, startPoint y: 336, endPoint x: 395, endPoint y: 312, distance: 251.4
drag, startPoint x: 126, startPoint y: 341, endPoint x: 377, endPoint y: 342, distance: 250.7
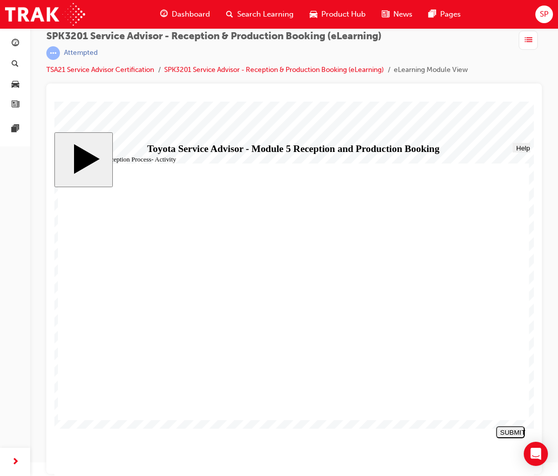
drag, startPoint x: 135, startPoint y: 268, endPoint x: 375, endPoint y: 316, distance: 244.4
drag, startPoint x: 337, startPoint y: 317, endPoint x: 422, endPoint y: 356, distance: 93.5
click at [512, 430] on div "SUBMIT" at bounding box center [510, 433] width 21 height 8
click at [511, 433] on div "NEXT" at bounding box center [510, 435] width 21 height 15
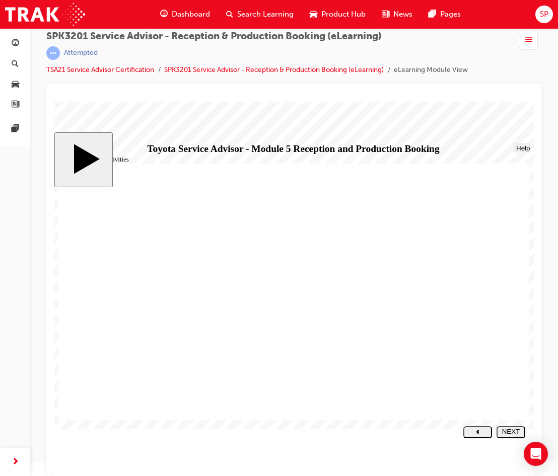
click at [502, 428] on button "NEXT" at bounding box center [510, 432] width 29 height 12
radio input "true"
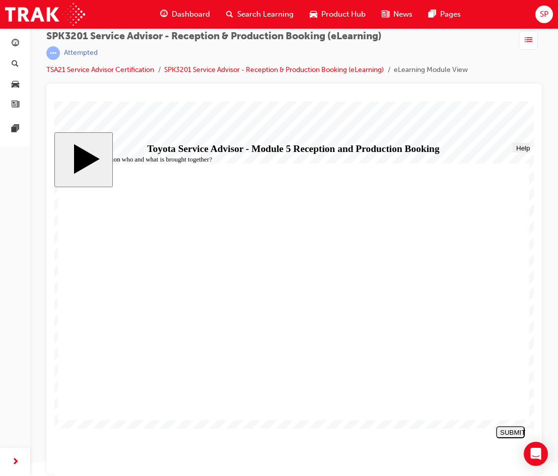
click at [514, 431] on div "SUBMIT" at bounding box center [510, 433] width 21 height 8
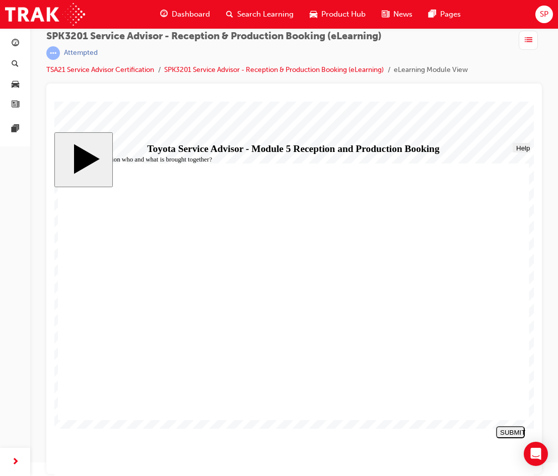
radio input "true"
click at [520, 429] on div "SUBMIT" at bounding box center [510, 433] width 21 height 8
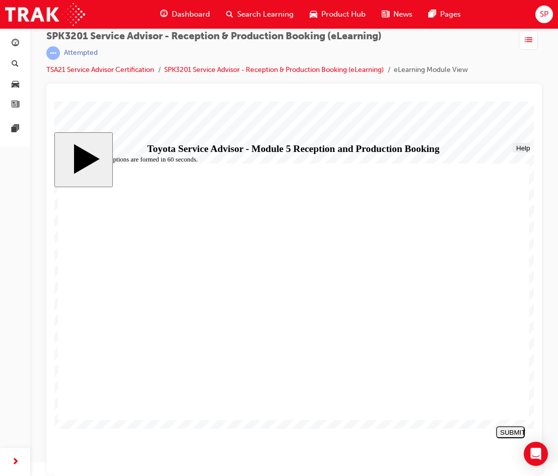
radio input "true"
click at [501, 431] on div "SUBMIT" at bounding box center [510, 433] width 21 height 8
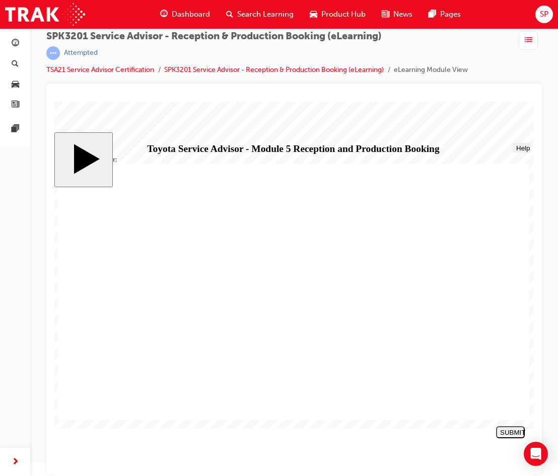
radio input "true"
click at [504, 435] on div "SUBMIT" at bounding box center [510, 433] width 21 height 8
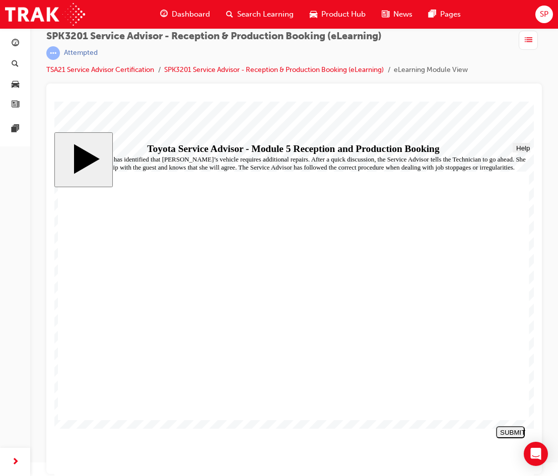
drag, startPoint x: 226, startPoint y: 323, endPoint x: 217, endPoint y: 322, distance: 8.1
radio input "true"
click at [523, 427] on button "SUBMIT" at bounding box center [510, 432] width 29 height 12
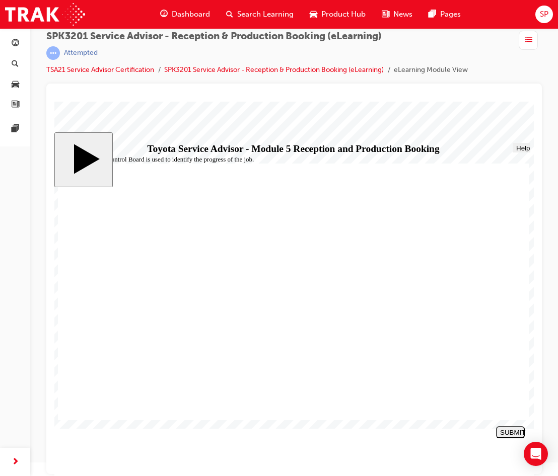
radio input "true"
click at [513, 432] on div "SUBMIT" at bounding box center [510, 433] width 21 height 8
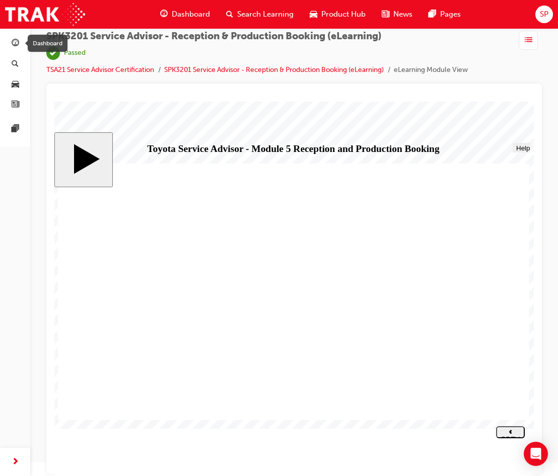
drag, startPoint x: 19, startPoint y: 46, endPoint x: 54, endPoint y: 62, distance: 38.5
click at [19, 46] on div "button" at bounding box center [15, 43] width 12 height 13
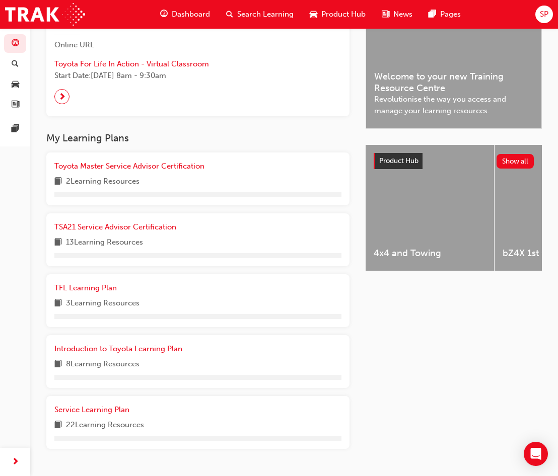
scroll to position [302, 0]
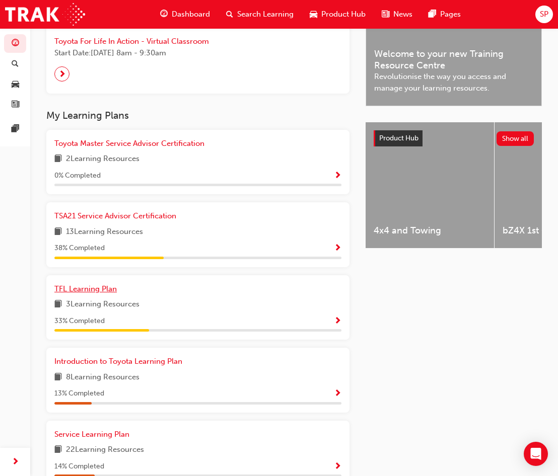
click at [98, 290] on span "TFL Learning Plan" at bounding box center [85, 288] width 62 height 9
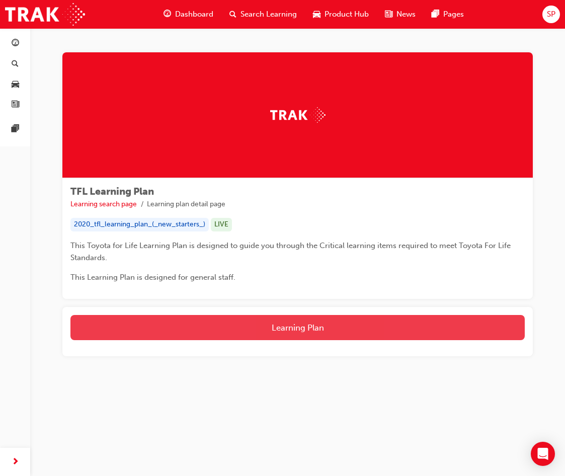
click at [347, 337] on button "Learning Plan" at bounding box center [297, 327] width 455 height 25
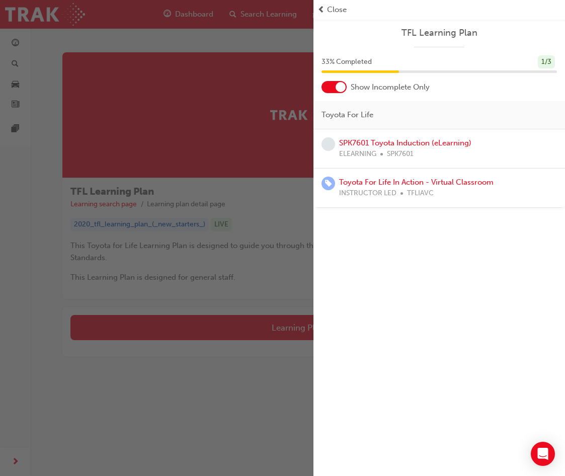
click at [335, 13] on span "Close" at bounding box center [337, 10] width 20 height 12
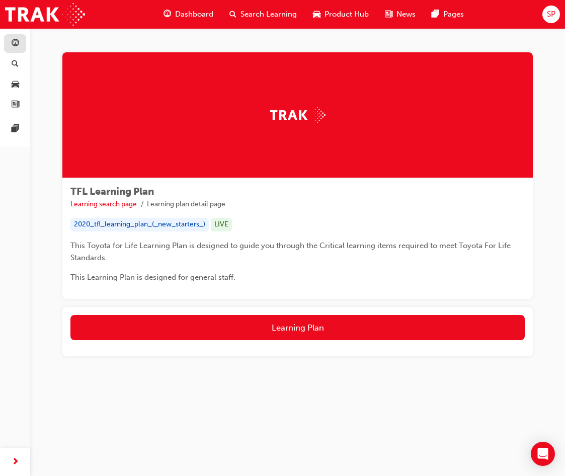
click at [17, 43] on span "guage-icon" at bounding box center [16, 43] width 8 height 9
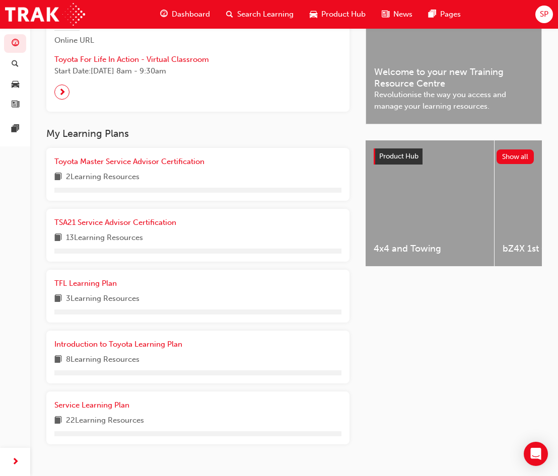
scroll to position [306, 0]
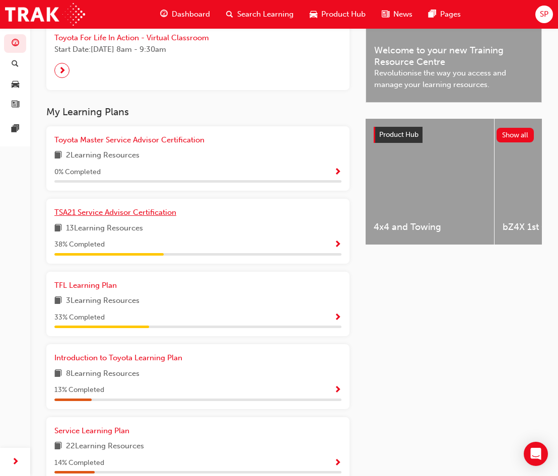
click at [142, 217] on span "TSA21 Service Advisor Certification" at bounding box center [115, 212] width 122 height 9
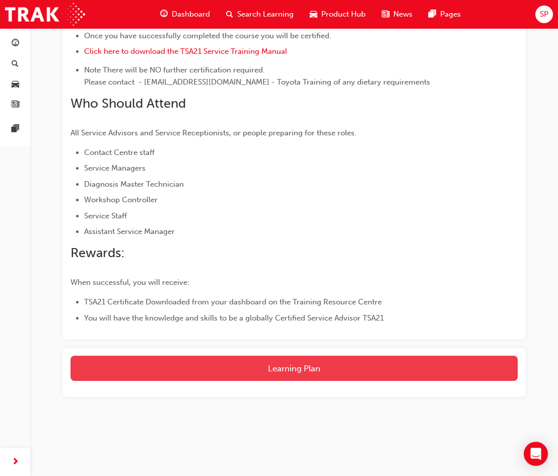
scroll to position [517, 0]
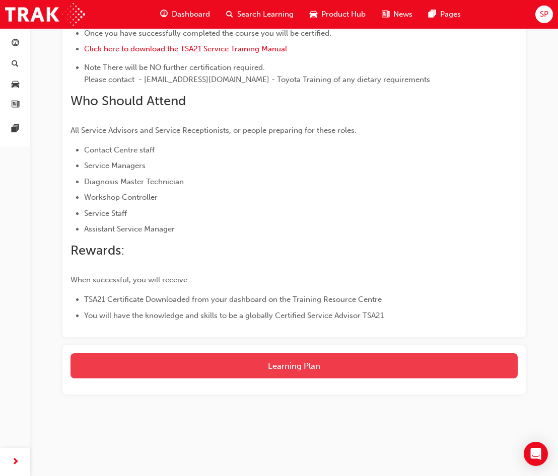
click at [288, 367] on button "Learning Plan" at bounding box center [293, 365] width 447 height 25
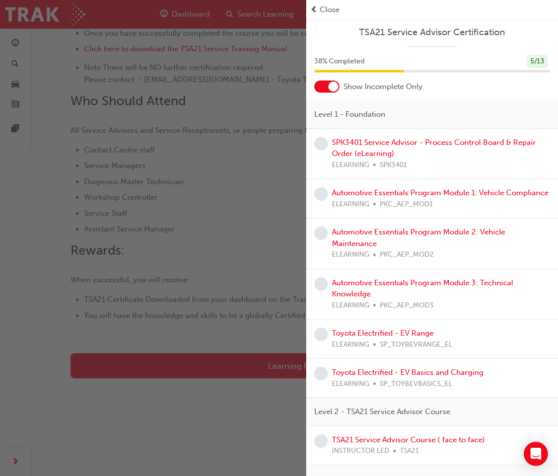
scroll to position [0, 0]
click at [461, 147] on div "SPK3401 Service Advisor - Process Control Board & Repair Order (eLearning) ELEA…" at bounding box center [441, 154] width 218 height 34
click at [462, 141] on link "SPK3401 Service Advisor - Process Control Board & Repair Order (eLearning)" at bounding box center [434, 148] width 204 height 21
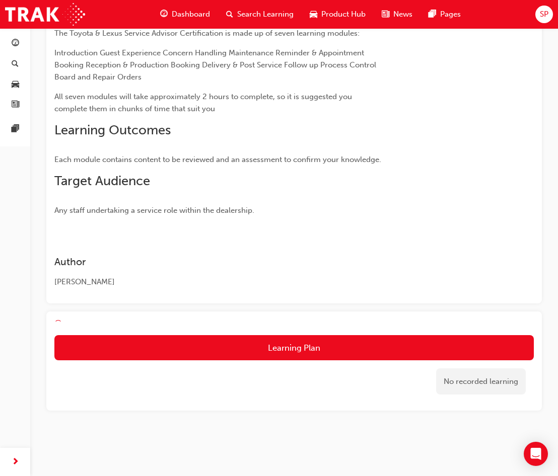
scroll to position [228, 0]
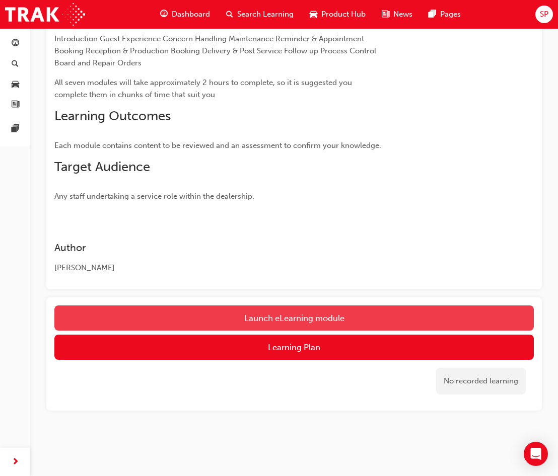
click at [334, 318] on link "Launch eLearning module" at bounding box center [293, 318] width 479 height 25
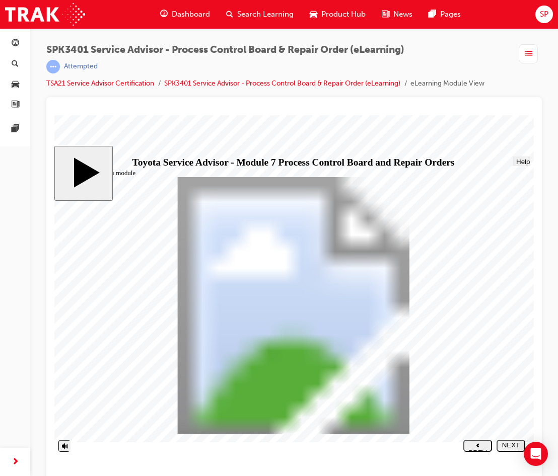
click at [507, 443] on div "NEXT" at bounding box center [510, 448] width 21 height 15
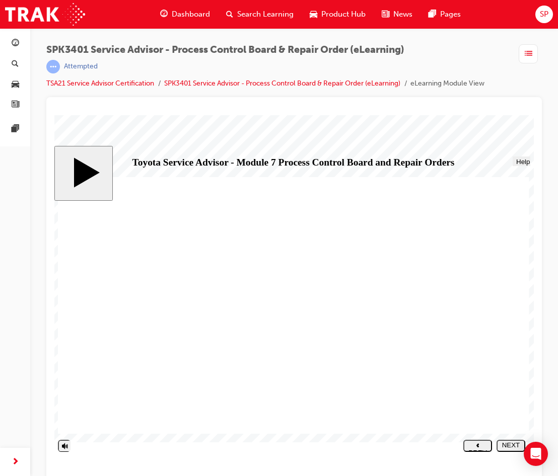
click at [509, 449] on div "NEXT" at bounding box center [510, 448] width 21 height 15
click at [512, 442] on button "NEXT" at bounding box center [510, 446] width 29 height 12
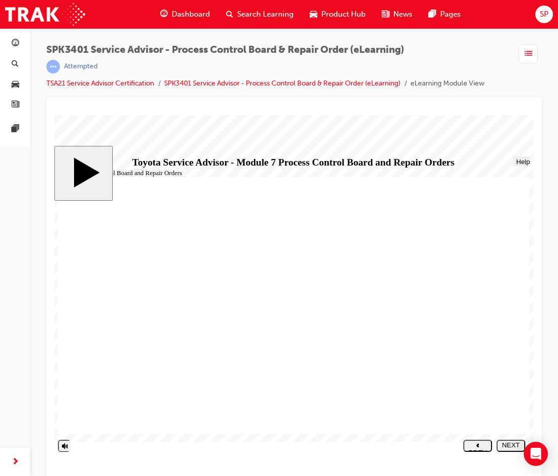
click at [505, 446] on div "NEXT" at bounding box center [510, 448] width 21 height 15
click at [511, 443] on div "NEXT" at bounding box center [510, 448] width 21 height 15
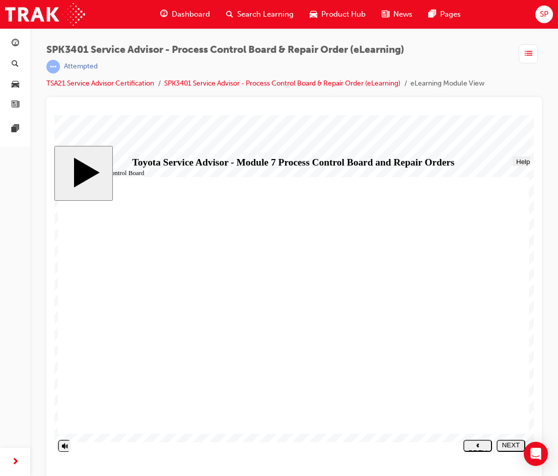
click at [512, 451] on icon "next" at bounding box center [510, 453] width 3 height 5
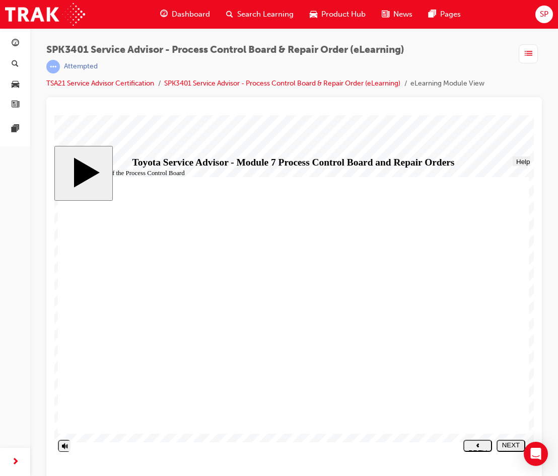
click at [506, 443] on div "NEXT" at bounding box center [510, 448] width 21 height 15
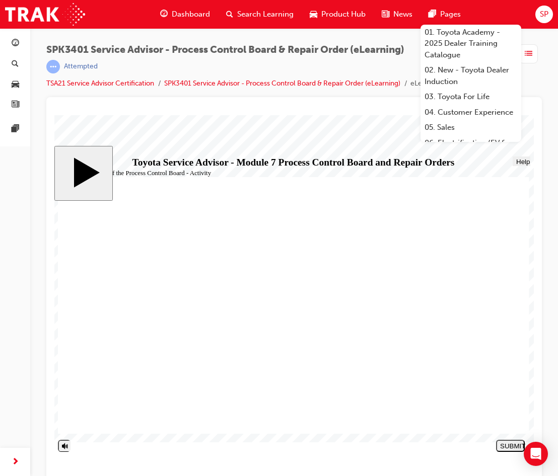
drag, startPoint x: 114, startPoint y: 327, endPoint x: 392, endPoint y: 283, distance: 281.2
drag, startPoint x: 139, startPoint y: 287, endPoint x: 377, endPoint y: 268, distance: 237.8
drag, startPoint x: 194, startPoint y: 303, endPoint x: 436, endPoint y: 253, distance: 247.2
drag, startPoint x: 181, startPoint y: 326, endPoint x: 422, endPoint y: 270, distance: 247.5
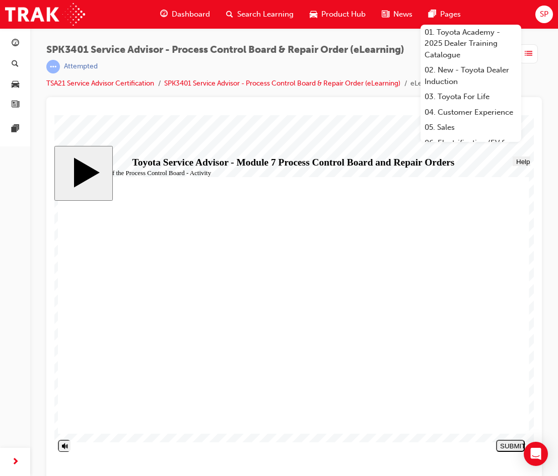
drag, startPoint x: 156, startPoint y: 303, endPoint x: 393, endPoint y: 286, distance: 237.6
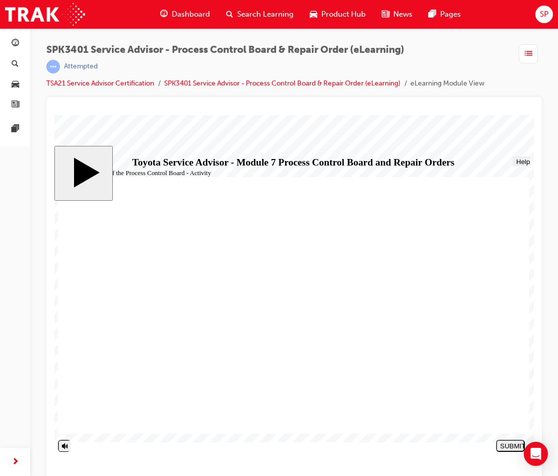
drag, startPoint x: 171, startPoint y: 361, endPoint x: 402, endPoint y: 290, distance: 241.7
drag, startPoint x: 177, startPoint y: 378, endPoint x: 402, endPoint y: 360, distance: 225.7
drag, startPoint x: 189, startPoint y: 378, endPoint x: 355, endPoint y: 374, distance: 166.2
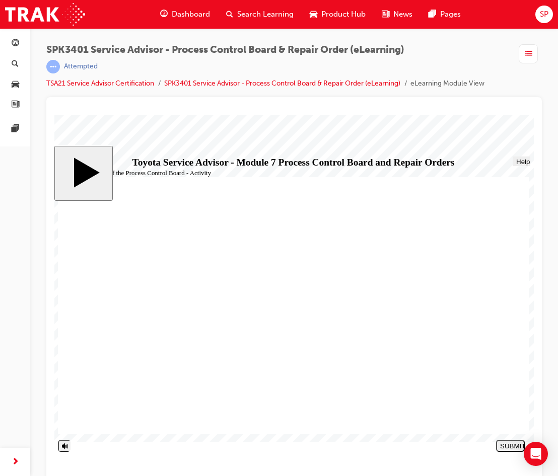
drag, startPoint x: 245, startPoint y: 374, endPoint x: 465, endPoint y: 312, distance: 228.2
drag, startPoint x: 170, startPoint y: 289, endPoint x: 408, endPoint y: 316, distance: 240.0
drag, startPoint x: 178, startPoint y: 309, endPoint x: 421, endPoint y: 316, distance: 243.8
drag, startPoint x: 164, startPoint y: 399, endPoint x: 404, endPoint y: 330, distance: 249.7
drag, startPoint x: 136, startPoint y: 401, endPoint x: 386, endPoint y: 405, distance: 250.2
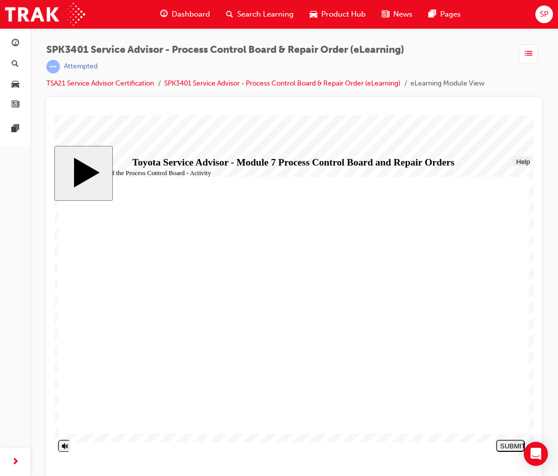
drag, startPoint x: 163, startPoint y: 398, endPoint x: 402, endPoint y: 382, distance: 240.2
drag, startPoint x: 171, startPoint y: 395, endPoint x: 367, endPoint y: 347, distance: 202.5
drag, startPoint x: 170, startPoint y: 402, endPoint x: 413, endPoint y: 363, distance: 245.7
drag, startPoint x: 183, startPoint y: 291, endPoint x: 420, endPoint y: 341, distance: 241.9
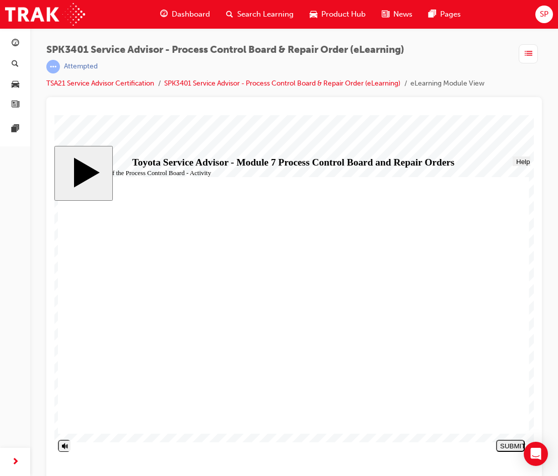
drag, startPoint x: 195, startPoint y: 289, endPoint x: 431, endPoint y: 384, distance: 254.3
drag, startPoint x: 168, startPoint y: 344, endPoint x: 409, endPoint y: 335, distance: 240.8
drag, startPoint x: 186, startPoint y: 382, endPoint x: 424, endPoint y: 406, distance: 239.8
click at [510, 447] on div "SUBMIT" at bounding box center [510, 446] width 21 height 8
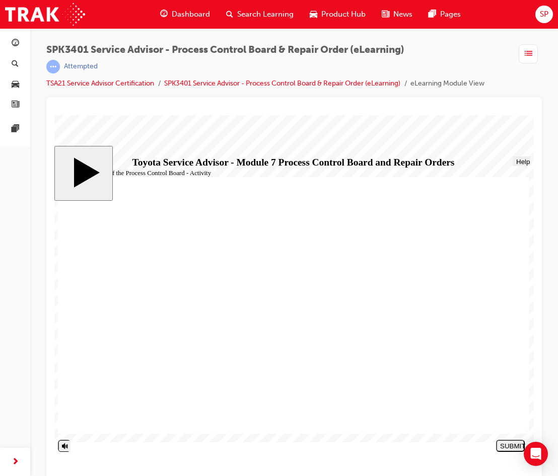
click at [511, 443] on div "NEXT" at bounding box center [510, 448] width 21 height 15
click at [515, 450] on div "NEXT" at bounding box center [510, 448] width 21 height 15
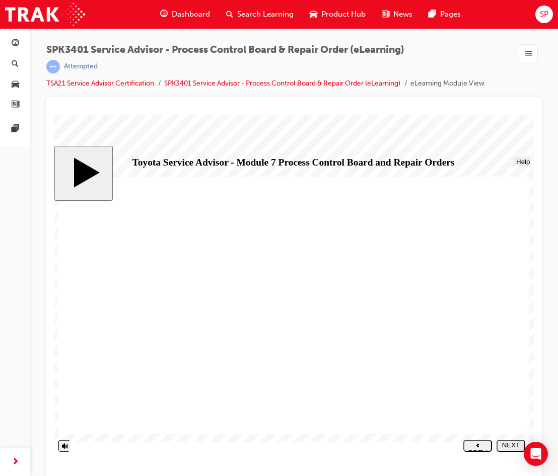
click at [508, 448] on div "NEXT" at bounding box center [510, 448] width 21 height 15
click at [506, 448] on div "NEXT" at bounding box center [510, 448] width 21 height 15
click at [515, 446] on div "NEXT" at bounding box center [510, 448] width 21 height 15
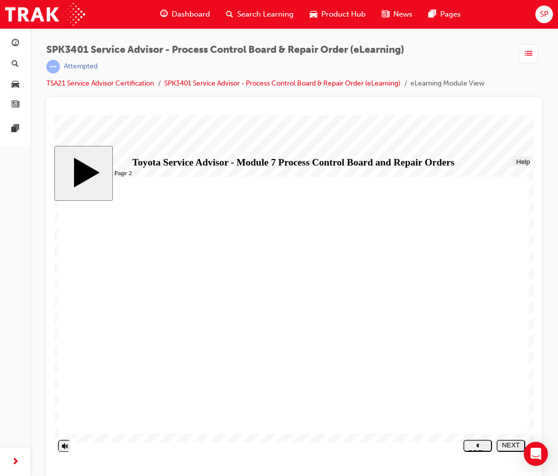
drag, startPoint x: 301, startPoint y: 377, endPoint x: 309, endPoint y: 378, distance: 7.6
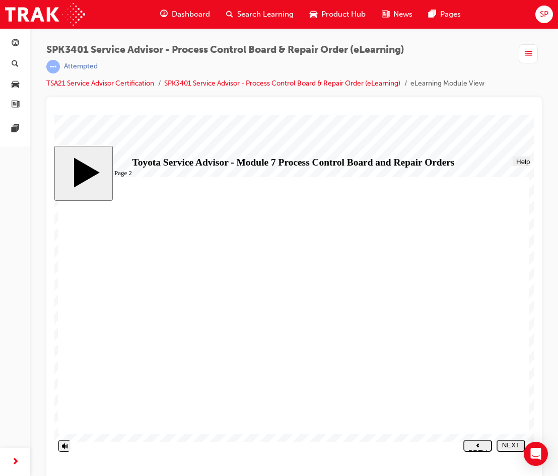
drag, startPoint x: 505, startPoint y: 444, endPoint x: 457, endPoint y: 439, distance: 49.0
click at [505, 444] on div "NEXT" at bounding box center [510, 448] width 21 height 15
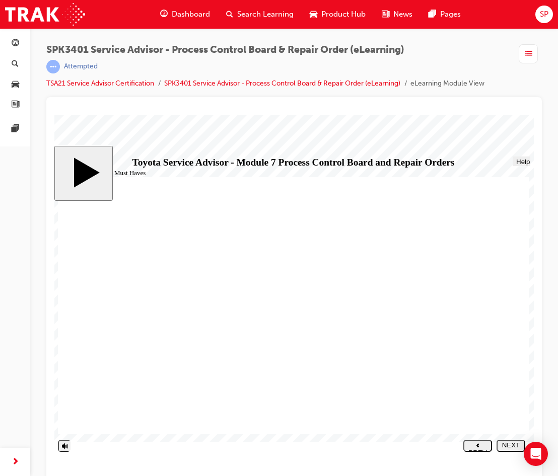
click at [501, 441] on button "NEXT" at bounding box center [510, 446] width 29 height 12
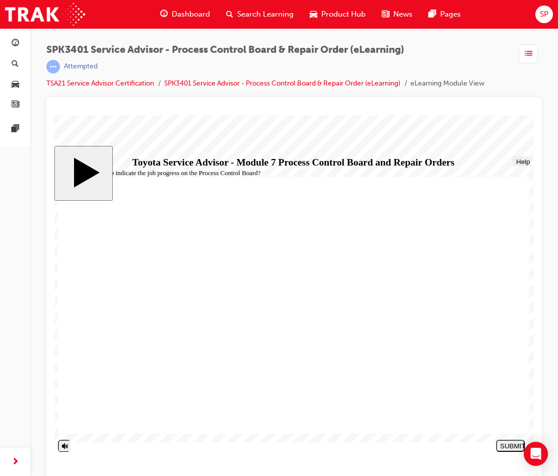
radio input "true"
click at [518, 442] on button "SUBMIT" at bounding box center [510, 446] width 29 height 12
radio input "true"
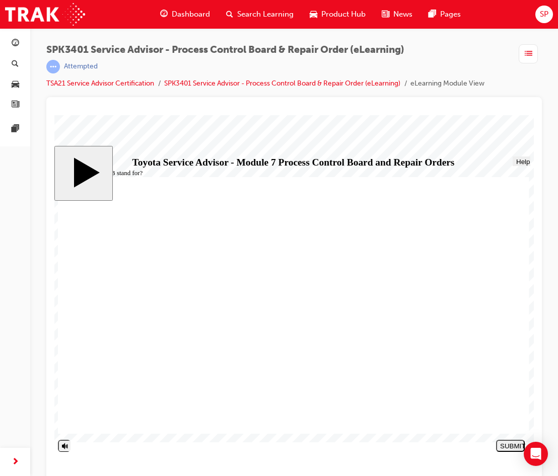
click at [520, 446] on div "SUBMIT" at bounding box center [510, 446] width 21 height 8
radio input "true"
click at [508, 443] on div "SUBMIT" at bounding box center [510, 446] width 21 height 8
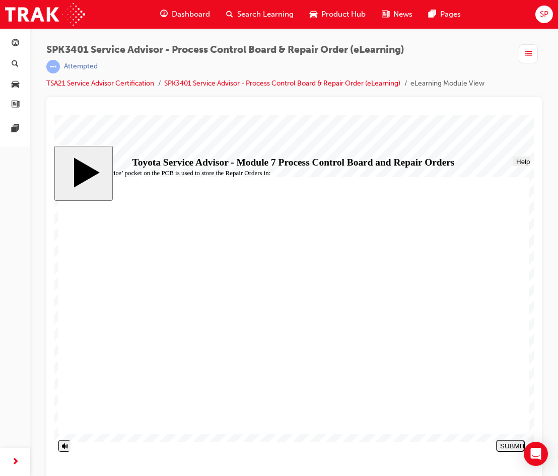
radio input "false"
radio input "true"
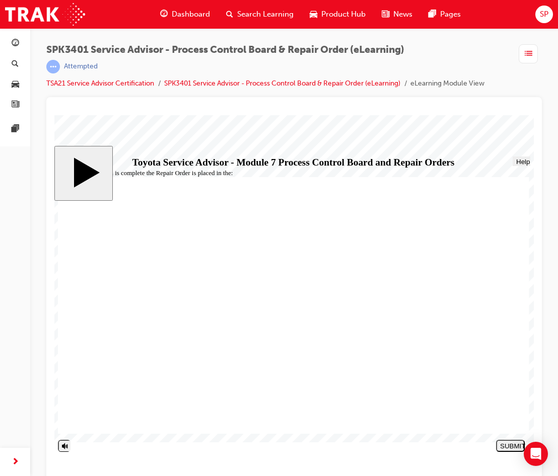
click at [509, 451] on button "SUBMIT" at bounding box center [510, 446] width 29 height 12
drag, startPoint x: 188, startPoint y: 328, endPoint x: 259, endPoint y: 346, distance: 73.3
radio input "true"
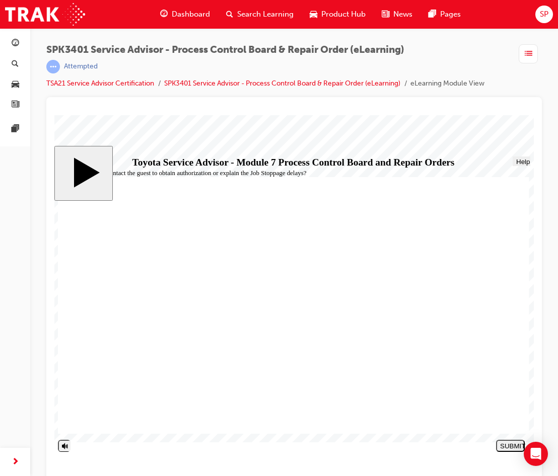
click at [512, 448] on div "SUBMIT" at bounding box center [510, 446] width 21 height 8
radio input "true"
click at [506, 453] on nav "SUBMIT NEXT PREV" at bounding box center [508, 446] width 33 height 19
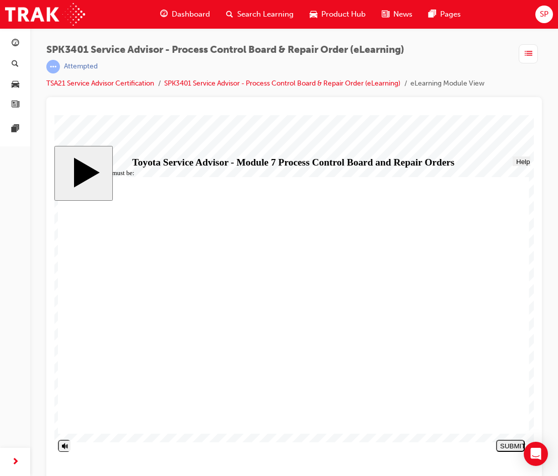
click at [514, 445] on div "SUBMIT" at bounding box center [510, 446] width 21 height 8
radio input "true"
click at [503, 443] on div "SUBMIT" at bounding box center [510, 446] width 21 height 8
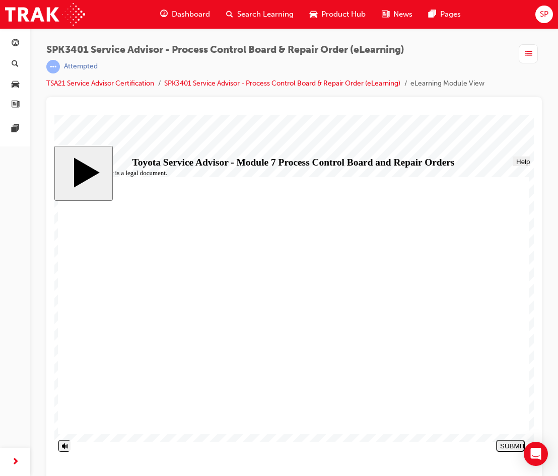
radio input "true"
click at [506, 441] on button "SUBMIT" at bounding box center [510, 446] width 29 height 12
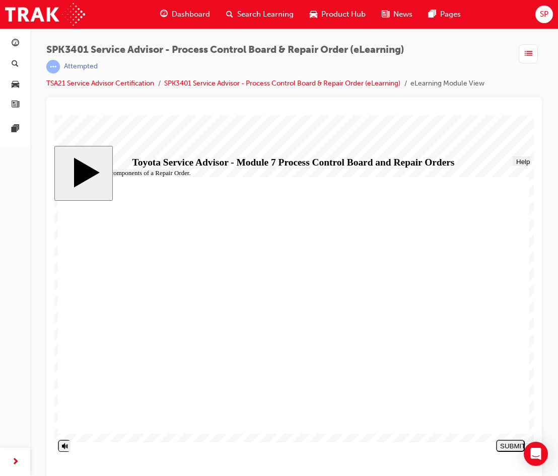
radio input "true"
click at [500, 443] on div "SUBMIT" at bounding box center [510, 446] width 21 height 8
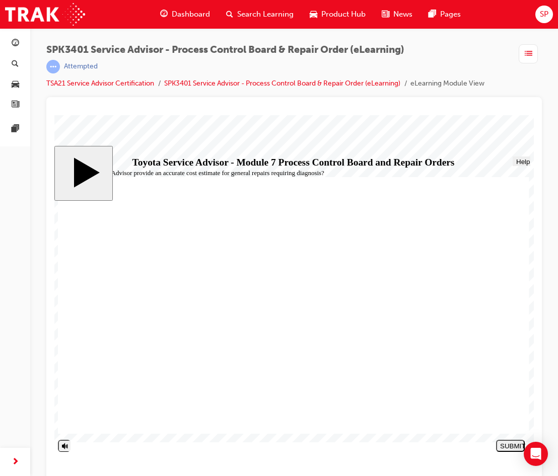
radio input "true"
click at [512, 444] on div "SUBMIT" at bounding box center [510, 446] width 21 height 8
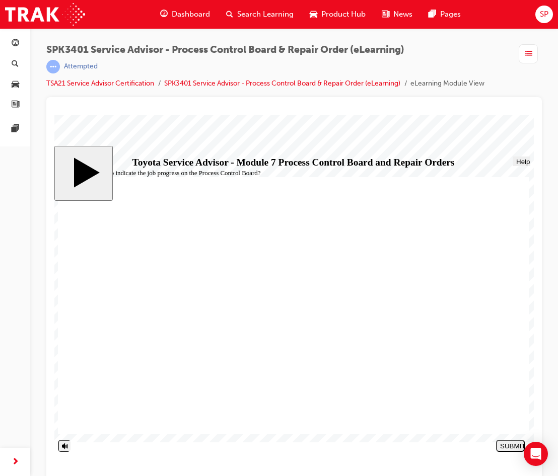
radio input "true"
click at [505, 446] on div "SUBMIT" at bounding box center [510, 446] width 21 height 8
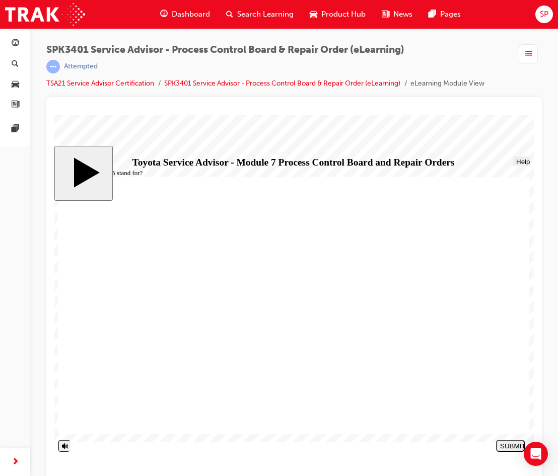
radio input "true"
click at [515, 449] on div "SUBMIT" at bounding box center [510, 446] width 21 height 8
drag, startPoint x: 387, startPoint y: 387, endPoint x: 366, endPoint y: 387, distance: 20.6
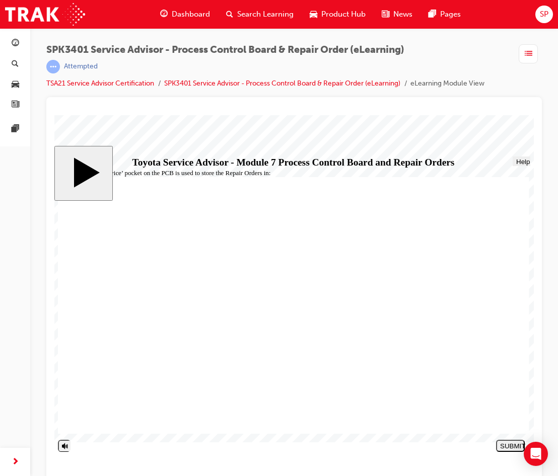
radio input "true"
click at [511, 450] on div "SUBMIT" at bounding box center [510, 446] width 21 height 8
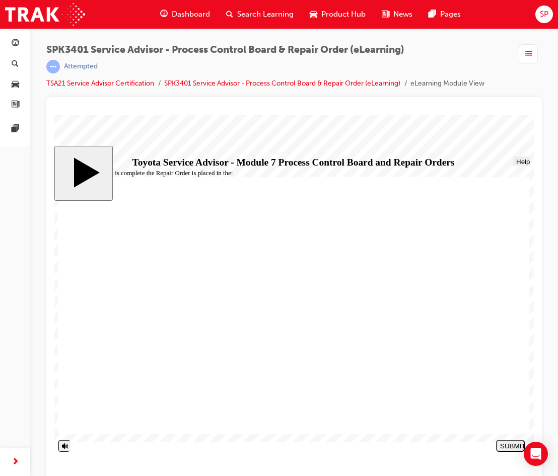
radio input "true"
click at [508, 445] on div "SUBMIT" at bounding box center [510, 446] width 21 height 8
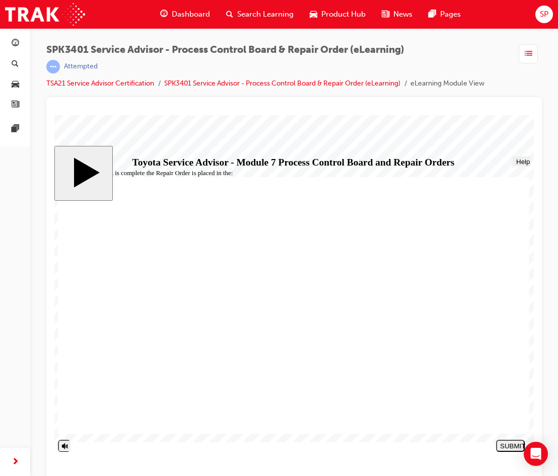
radio input "true"
click at [508, 449] on div "SUBMIT" at bounding box center [510, 446] width 21 height 8
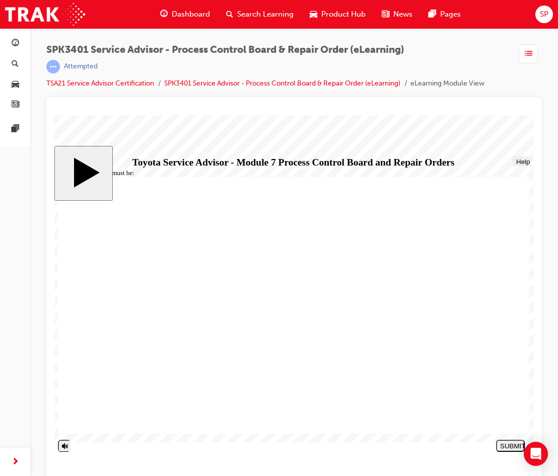
radio input "true"
click at [509, 449] on div "SUBMIT" at bounding box center [510, 446] width 21 height 8
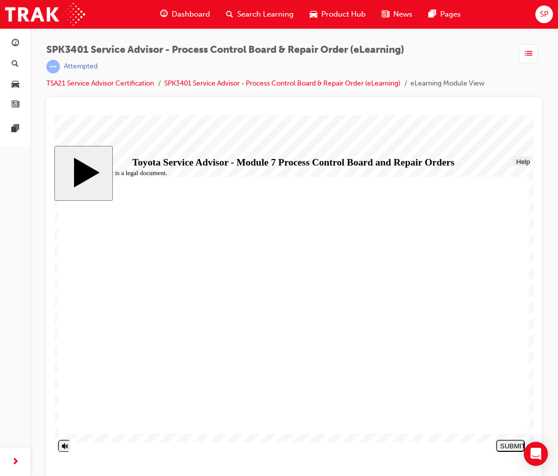
radio input "true"
click at [515, 444] on div "SUBMIT" at bounding box center [510, 446] width 21 height 8
radio input "true"
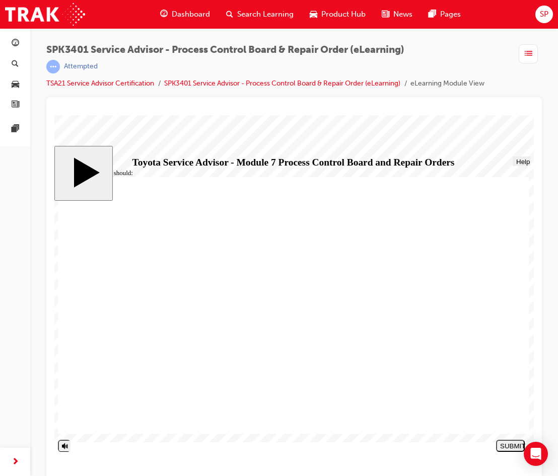
click at [504, 447] on div "SUBMIT" at bounding box center [510, 446] width 21 height 8
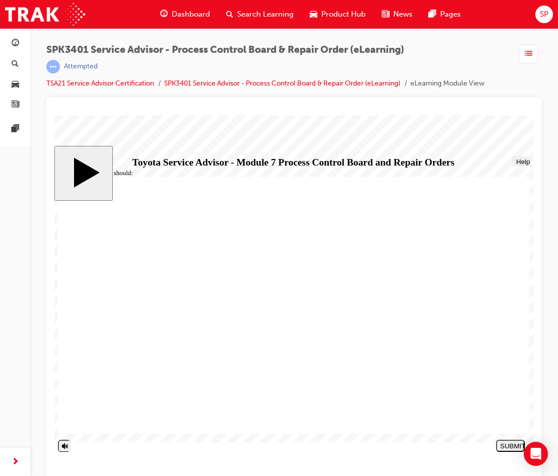
radio input "true"
click at [511, 445] on div "SUBMIT" at bounding box center [510, 446] width 21 height 8
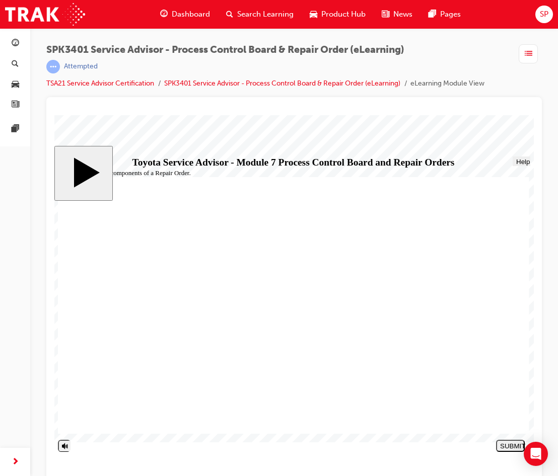
radio input "true"
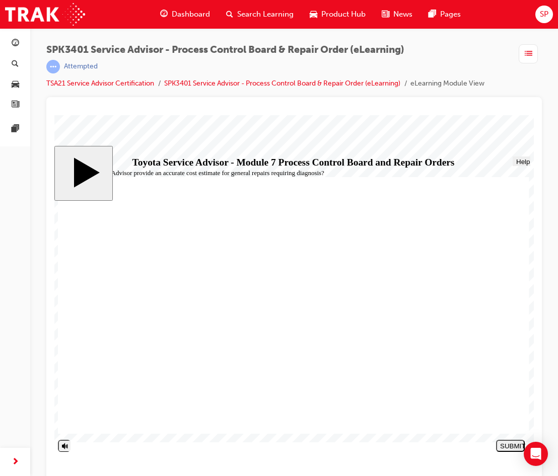
radio input "false"
radio input "true"
click at [507, 448] on div "SUBMIT" at bounding box center [510, 446] width 21 height 8
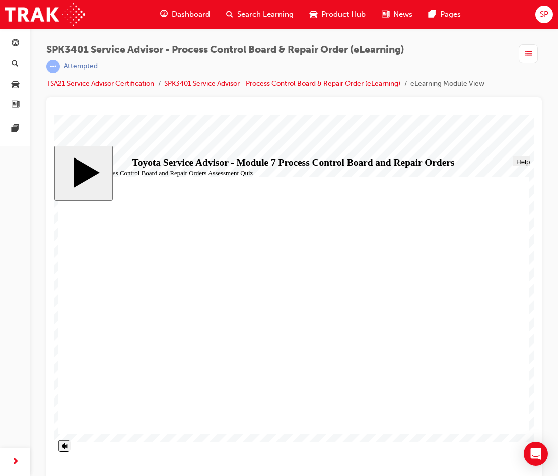
click at [9, 41] on link "button" at bounding box center [15, 43] width 22 height 19
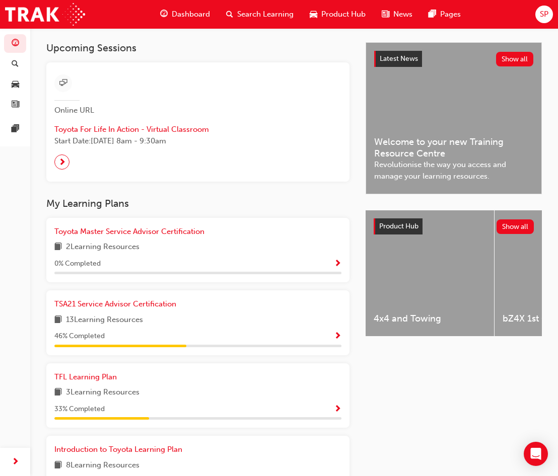
scroll to position [213, 0]
